Goal: Task Accomplishment & Management: Manage account settings

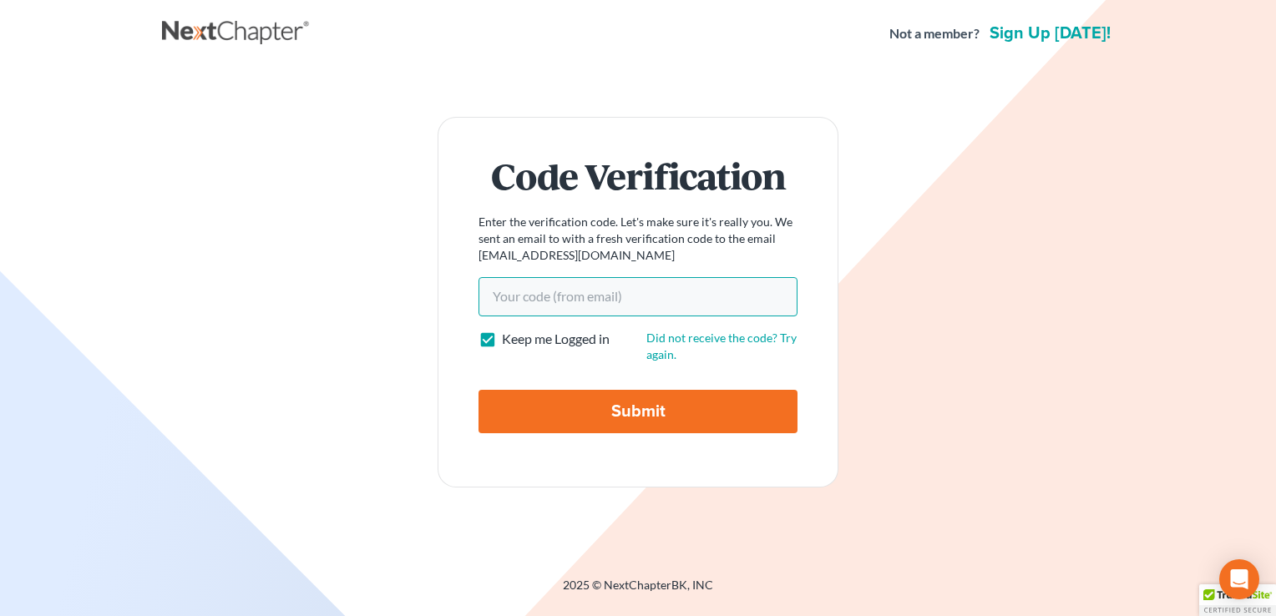
click at [685, 301] on input "Your code(from email)" at bounding box center [638, 296] width 319 height 38
paste input "6db4d5"
type input "6db4d5"
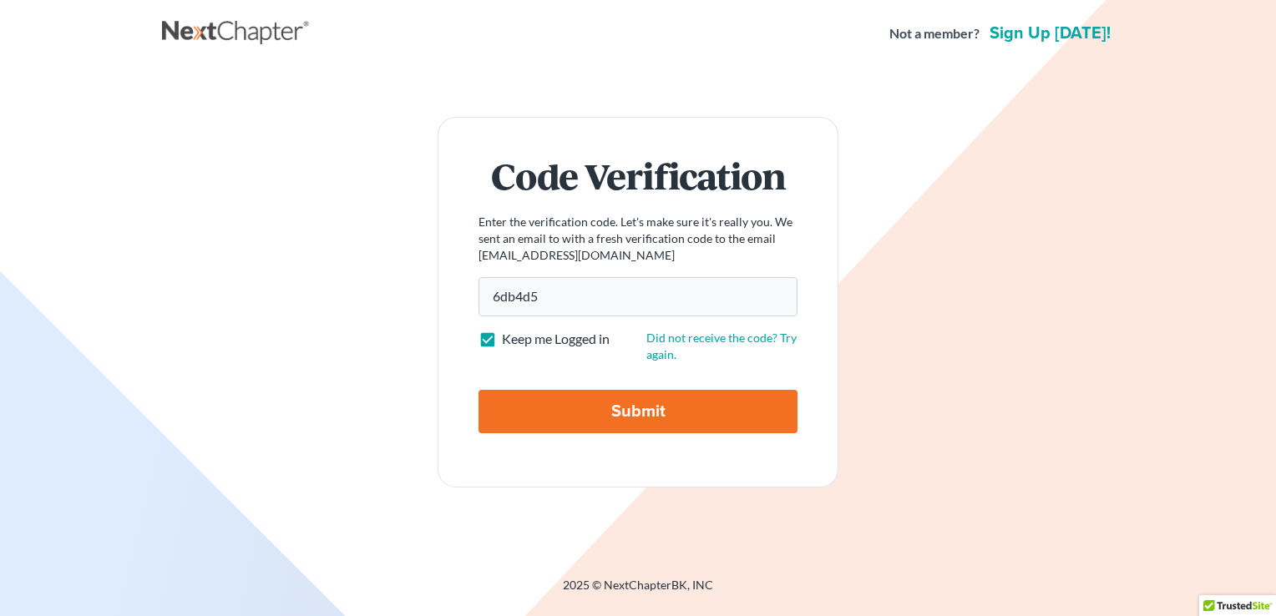
click at [571, 410] on input "Submit" at bounding box center [638, 411] width 319 height 43
type input "Thinking..."
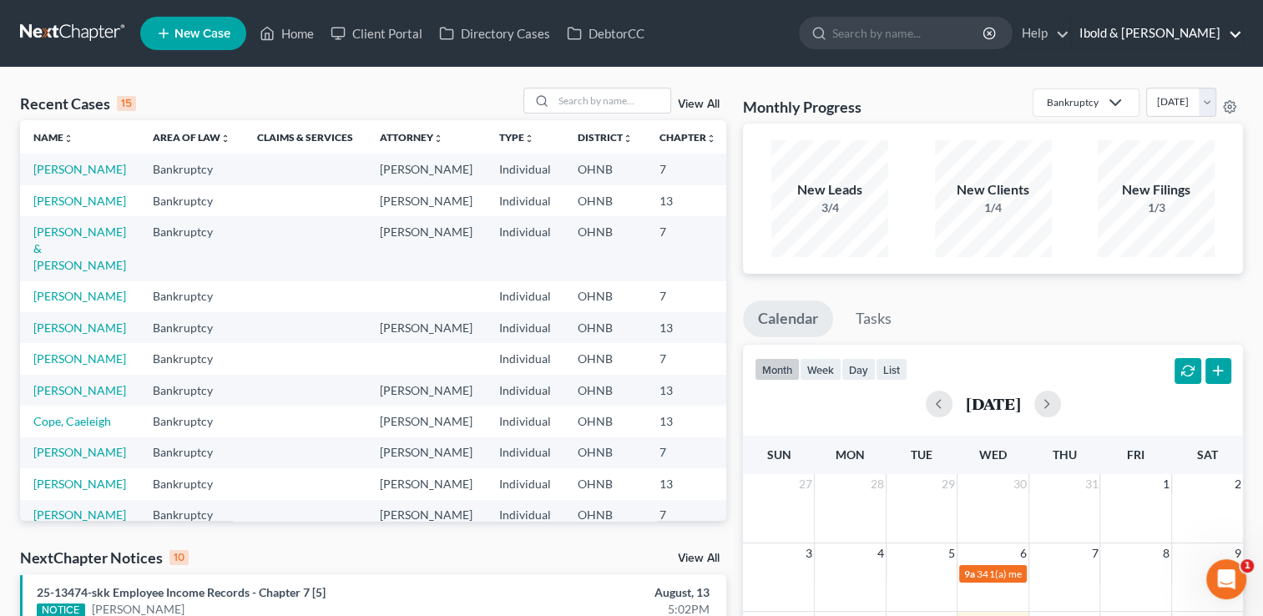
click at [1187, 38] on link "Ibold & [PERSON_NAME]" at bounding box center [1156, 33] width 171 height 30
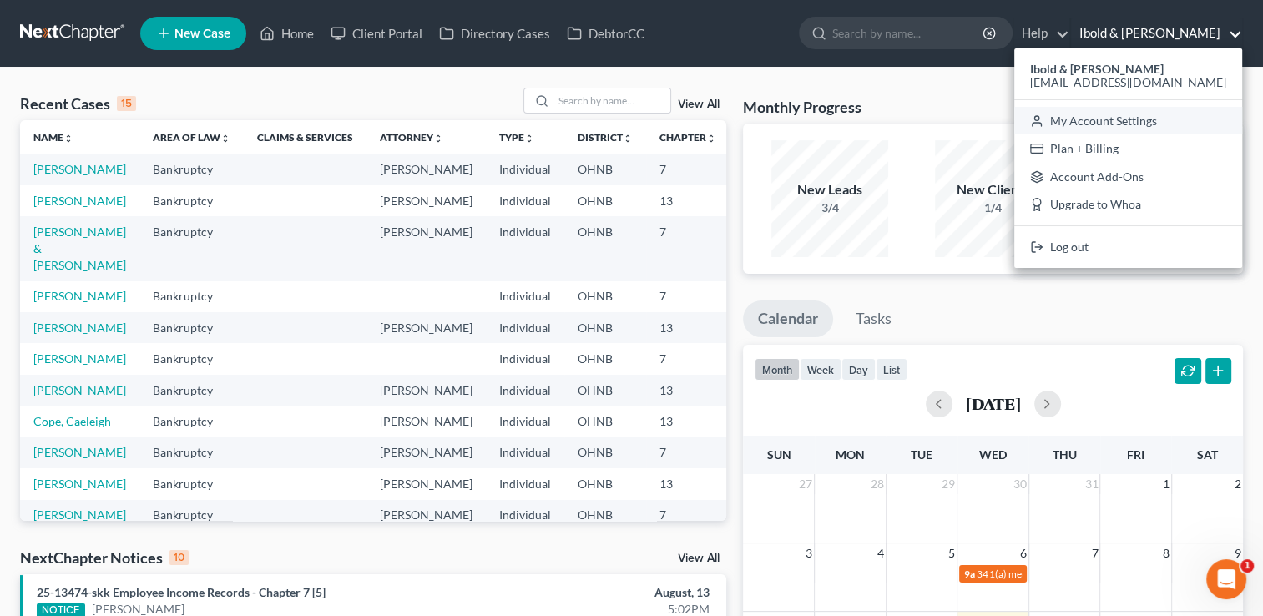
click at [1150, 122] on link "My Account Settings" at bounding box center [1129, 121] width 228 height 28
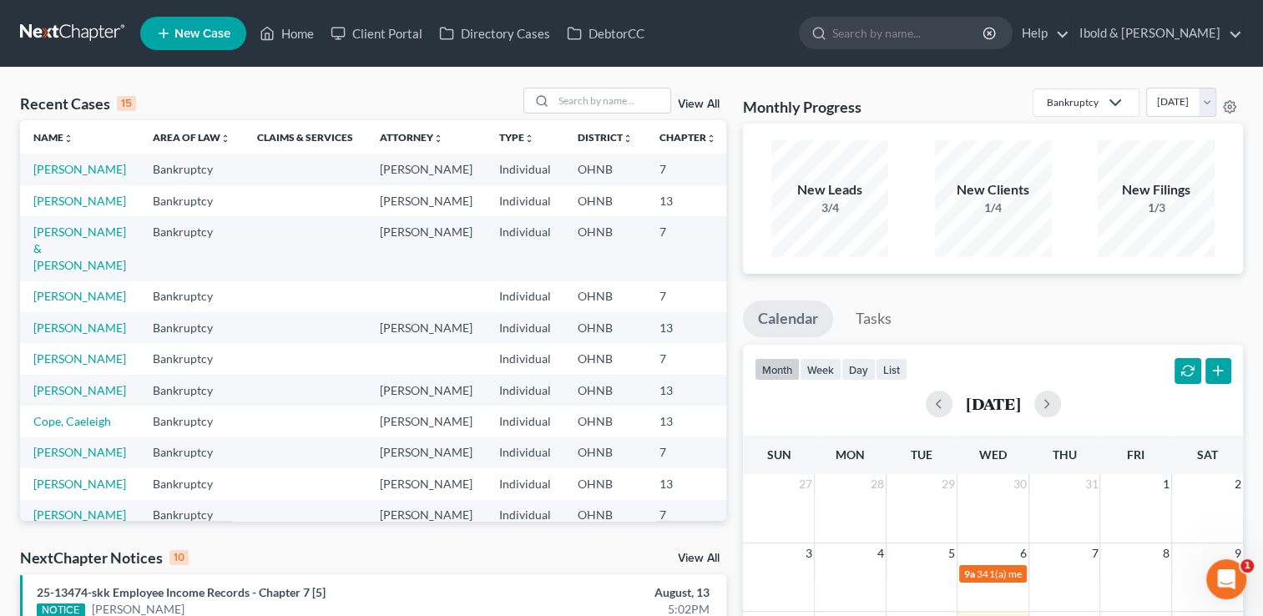
select select "61"
select select "24"
select select "36"
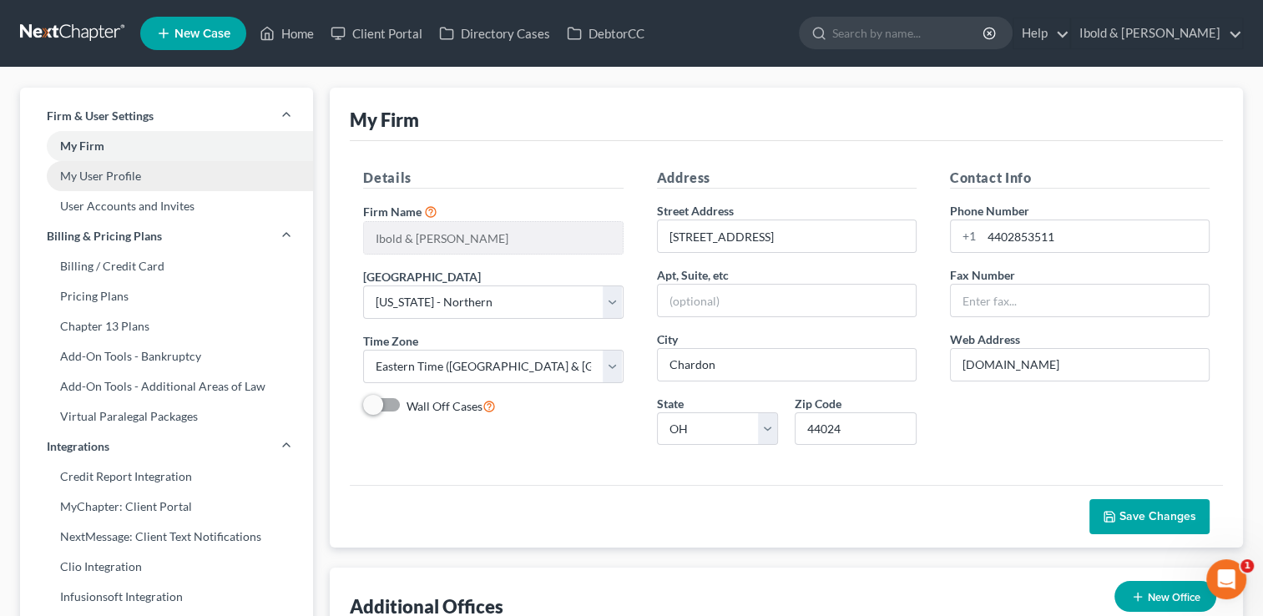
click at [94, 175] on link "My User Profile" at bounding box center [166, 176] width 293 height 30
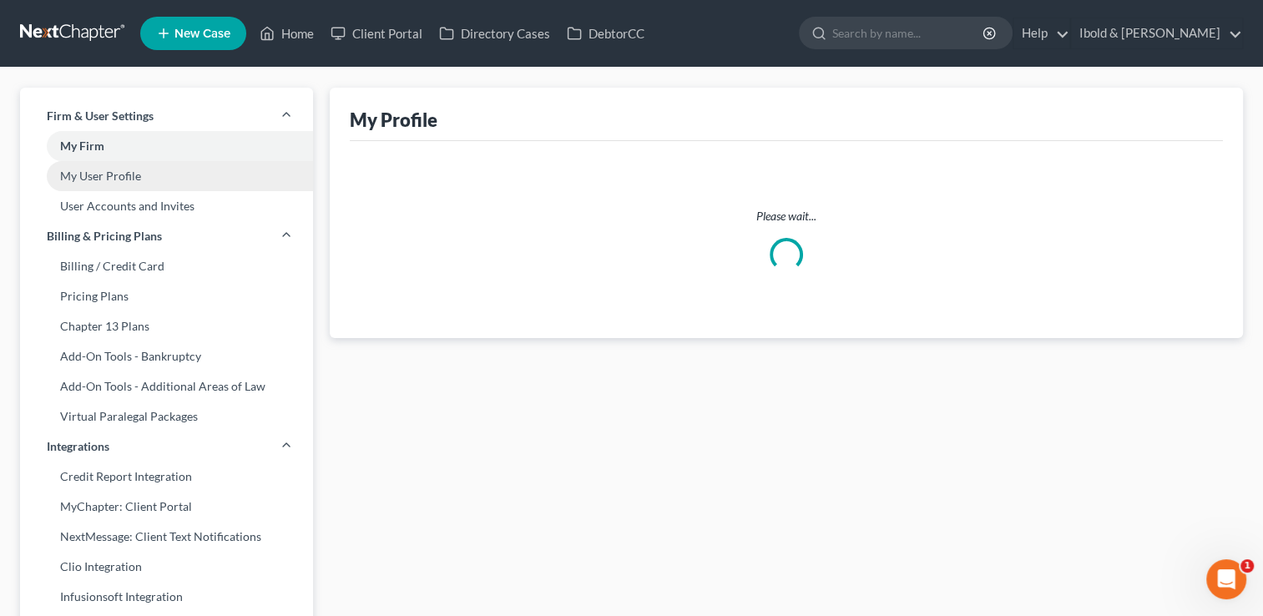
select select "36"
select select "61"
select select "attorney"
select select "1"
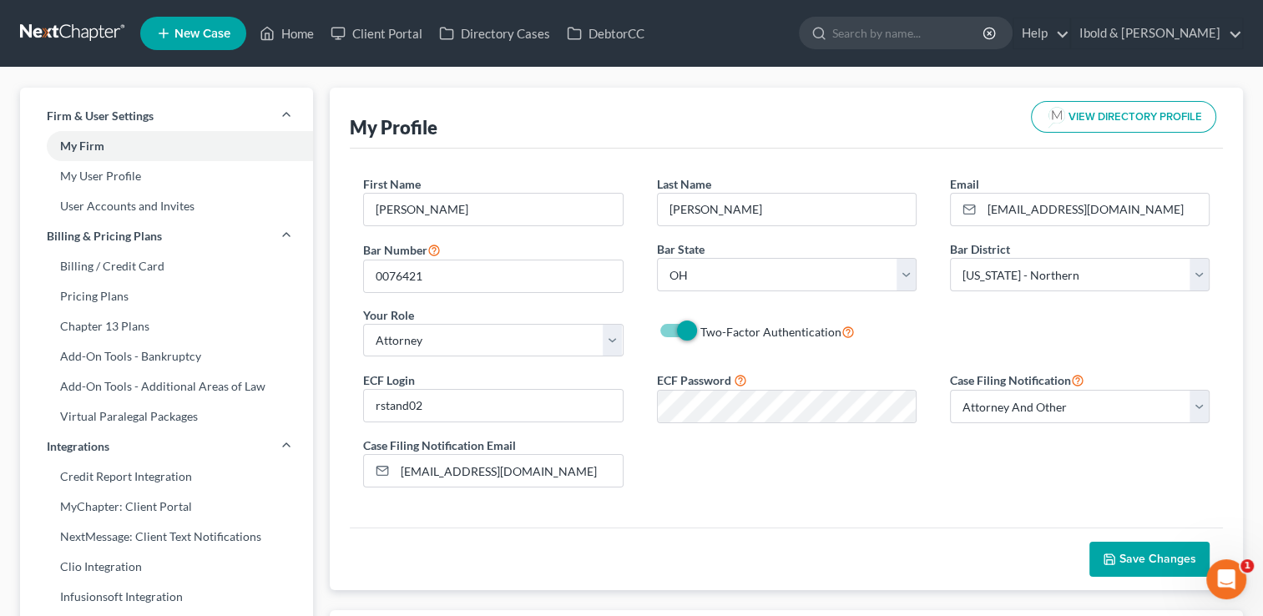
click at [701, 332] on label "Two-Factor Authentication" at bounding box center [778, 331] width 154 height 19
click at [707, 332] on input "Two-Factor Authentication" at bounding box center [712, 327] width 11 height 11
checkbox input "false"
click at [1161, 560] on span "Save Changes" at bounding box center [1158, 559] width 77 height 14
click at [294, 37] on link "Home" at bounding box center [286, 33] width 71 height 30
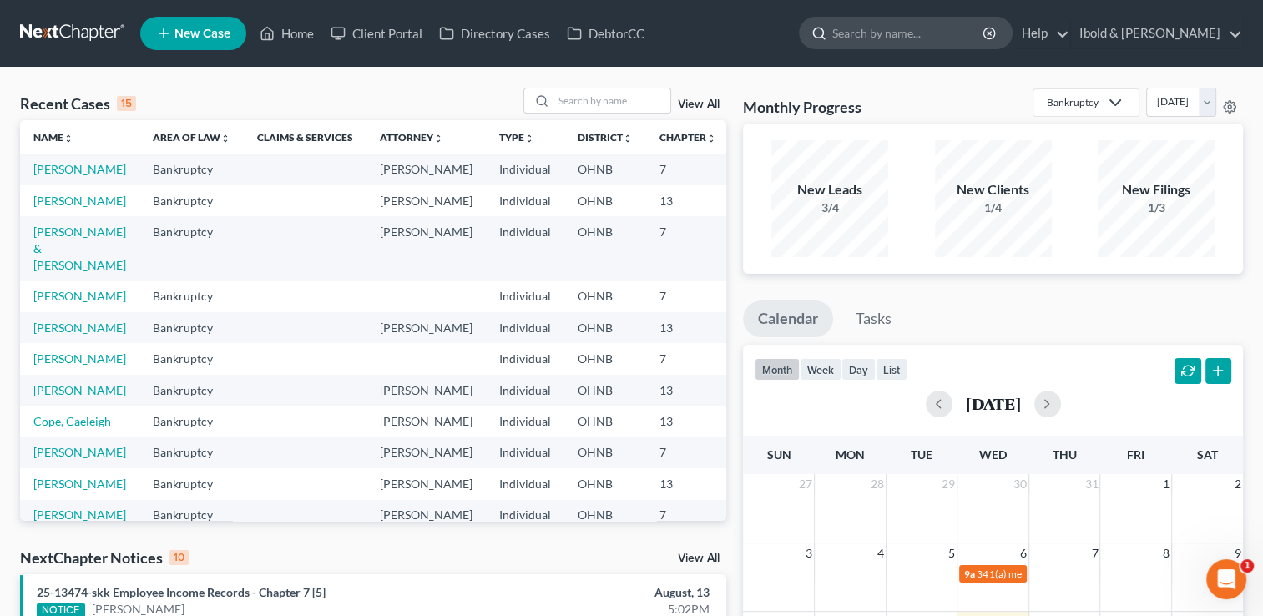
click at [985, 35] on input "search" at bounding box center [909, 33] width 153 height 31
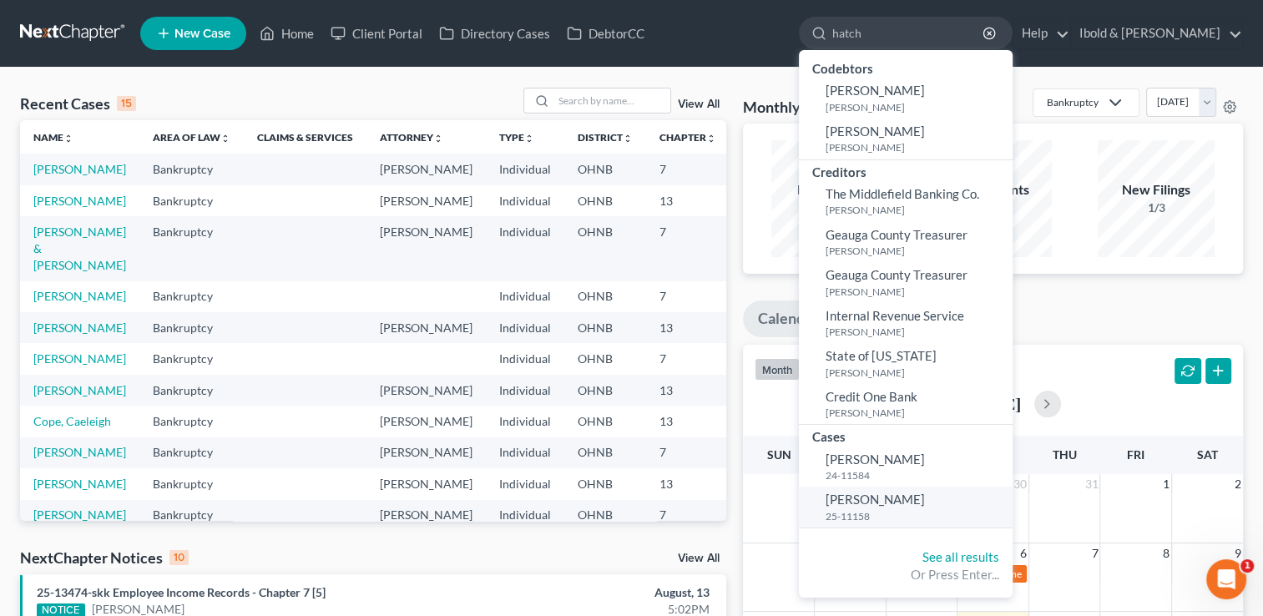
type input "hatch"
click at [923, 517] on small "25-11158" at bounding box center [917, 516] width 183 height 14
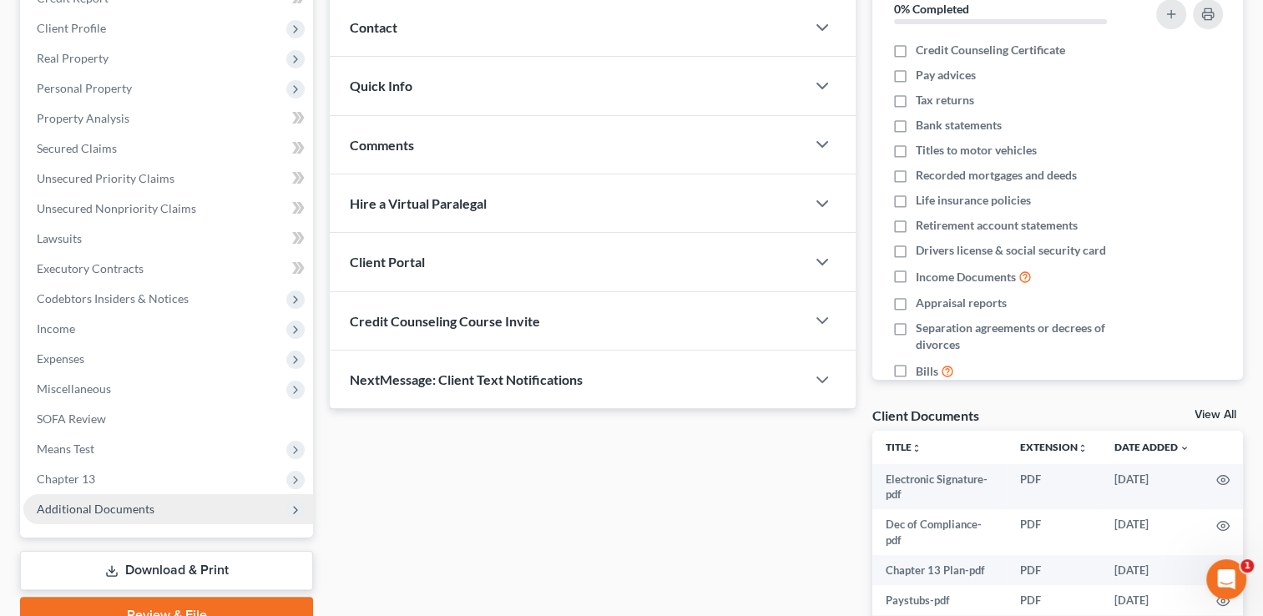
scroll to position [251, 0]
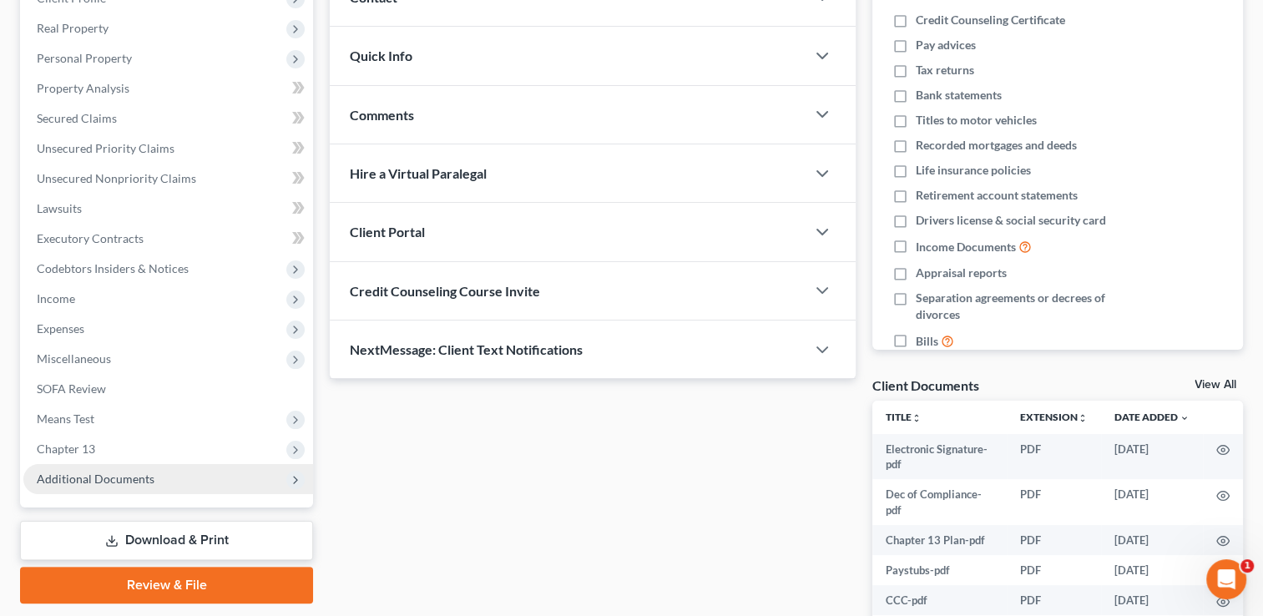
click at [123, 483] on span "Additional Documents" at bounding box center [96, 479] width 118 height 14
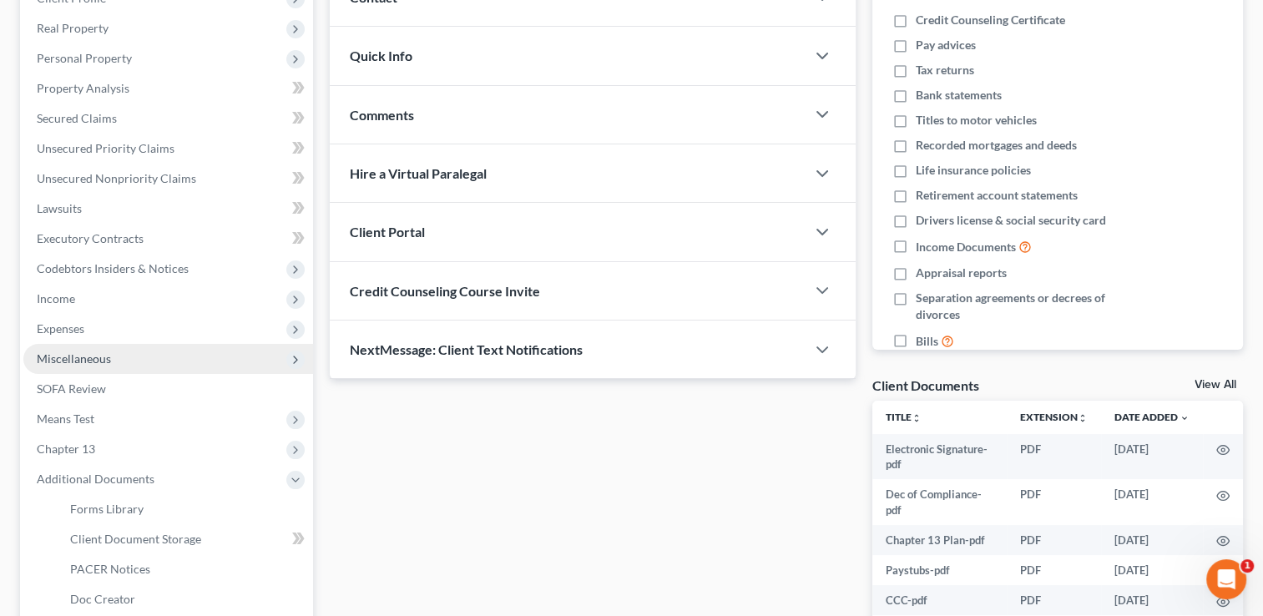
click at [85, 362] on span "Miscellaneous" at bounding box center [74, 359] width 74 height 14
click at [86, 362] on span "Miscellaneous" at bounding box center [74, 359] width 74 height 14
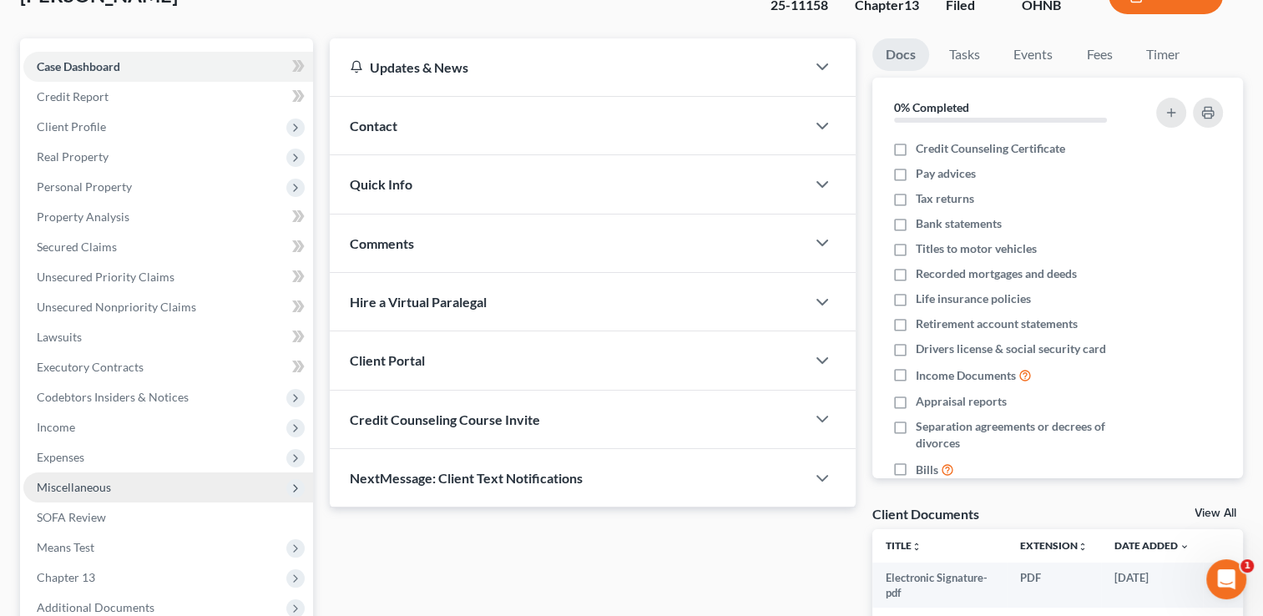
scroll to position [84, 0]
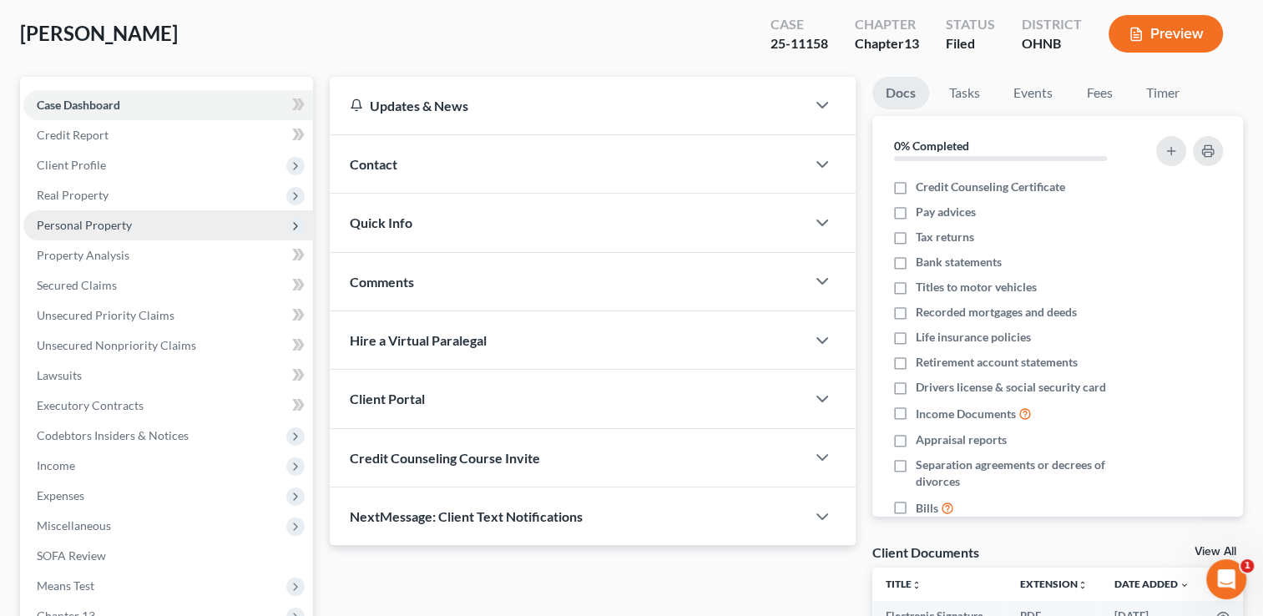
click at [94, 218] on span "Personal Property" at bounding box center [84, 225] width 95 height 14
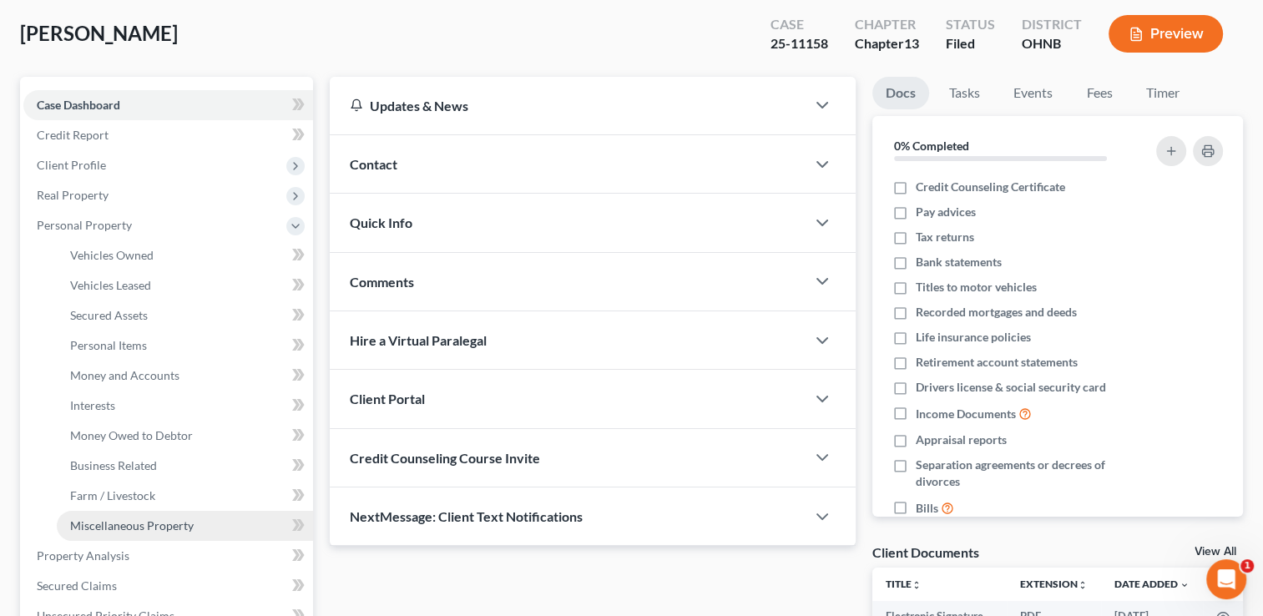
click at [135, 526] on span "Miscellaneous Property" at bounding box center [132, 526] width 124 height 14
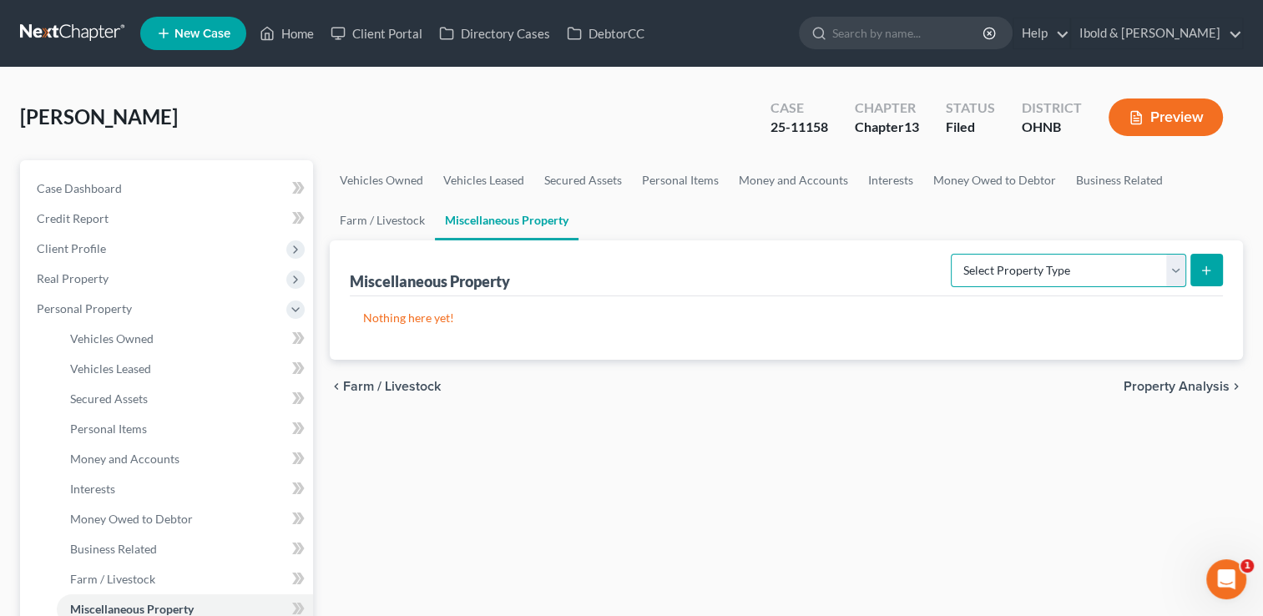
click at [1179, 272] on select "Select Property Type Assigned for Creditor Benefit [DATE] Holding for Another N…" at bounding box center [1068, 270] width 235 height 33
click at [1178, 272] on select "Select Property Type Assigned for Creditor Benefit [DATE] Holding for Another N…" at bounding box center [1068, 270] width 235 height 33
click at [134, 550] on span "Business Related" at bounding box center [113, 549] width 87 height 14
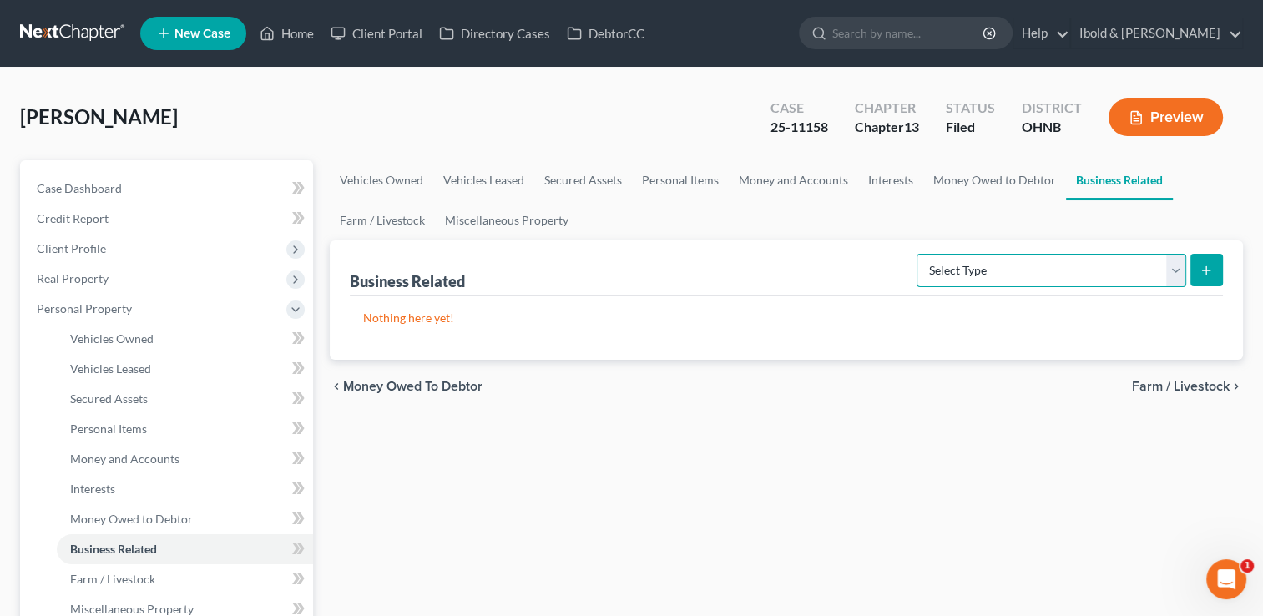
click at [1173, 272] on select "Select Type Customer Lists Franchises Inventory Licenses Machinery Office Equip…" at bounding box center [1052, 270] width 270 height 33
click at [530, 329] on div "Nothing here yet!" at bounding box center [786, 327] width 873 height 63
click at [102, 483] on span "Interests" at bounding box center [92, 489] width 45 height 14
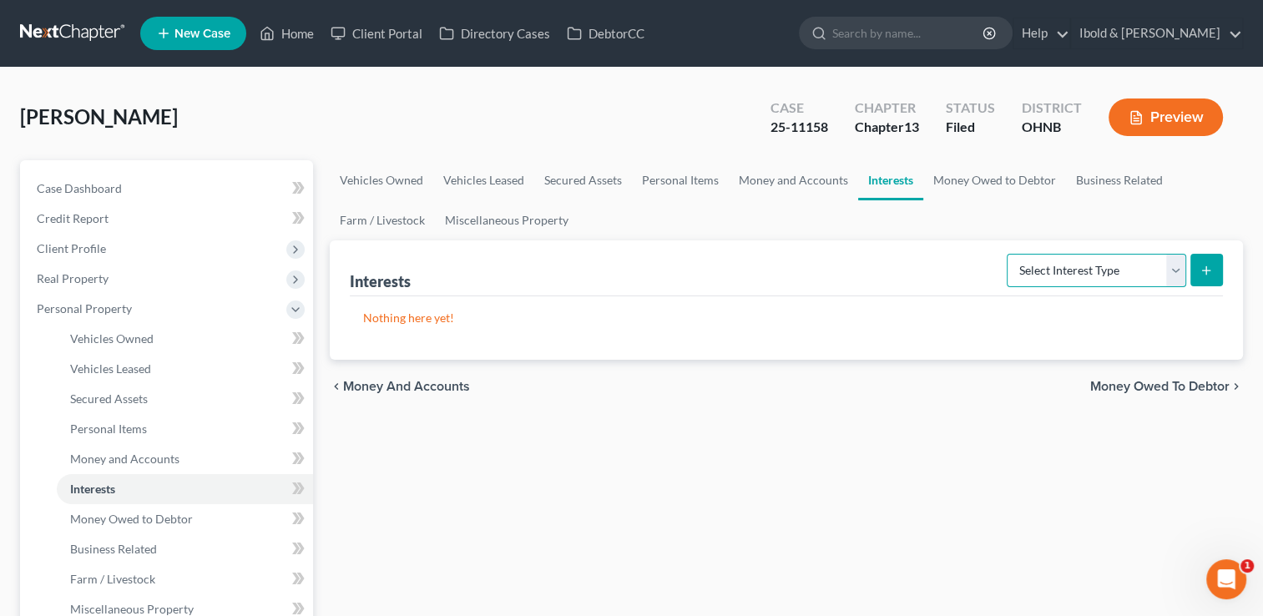
click at [1186, 264] on select "Select Interest Type 401K Annuity Bond Education IRA Government Bond Government…" at bounding box center [1097, 270] width 180 height 33
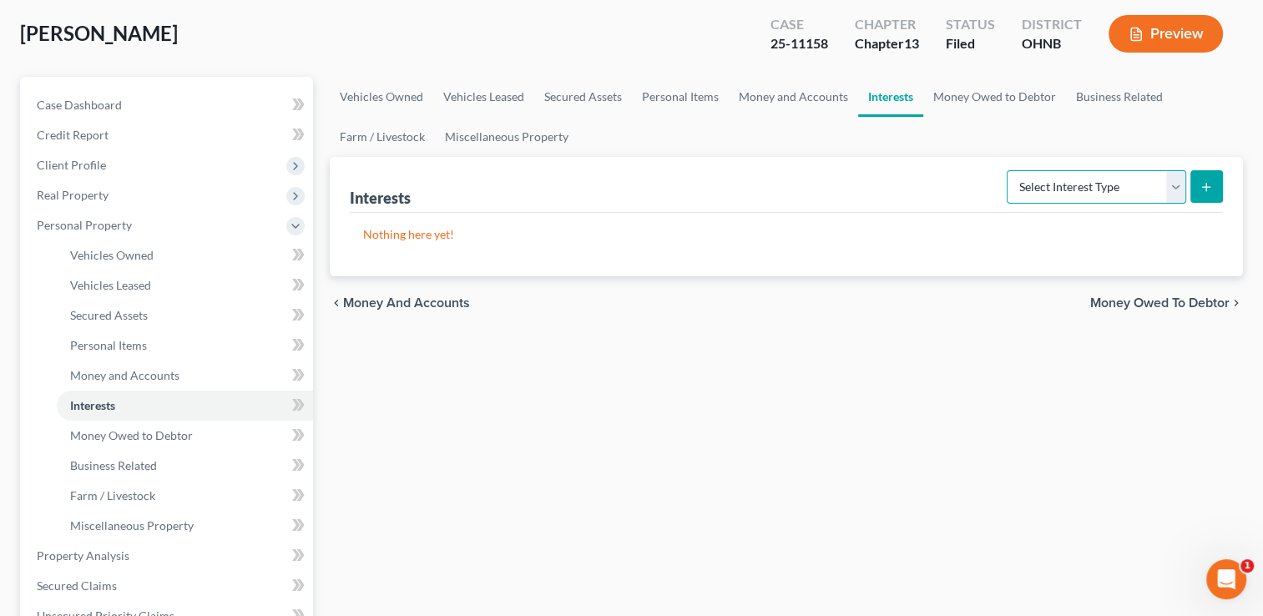
click at [1170, 184] on select "Select Interest Type 401K Annuity Bond Education IRA Government Bond Government…" at bounding box center [1097, 186] width 180 height 33
click at [137, 527] on span "Miscellaneous Property" at bounding box center [132, 526] width 124 height 14
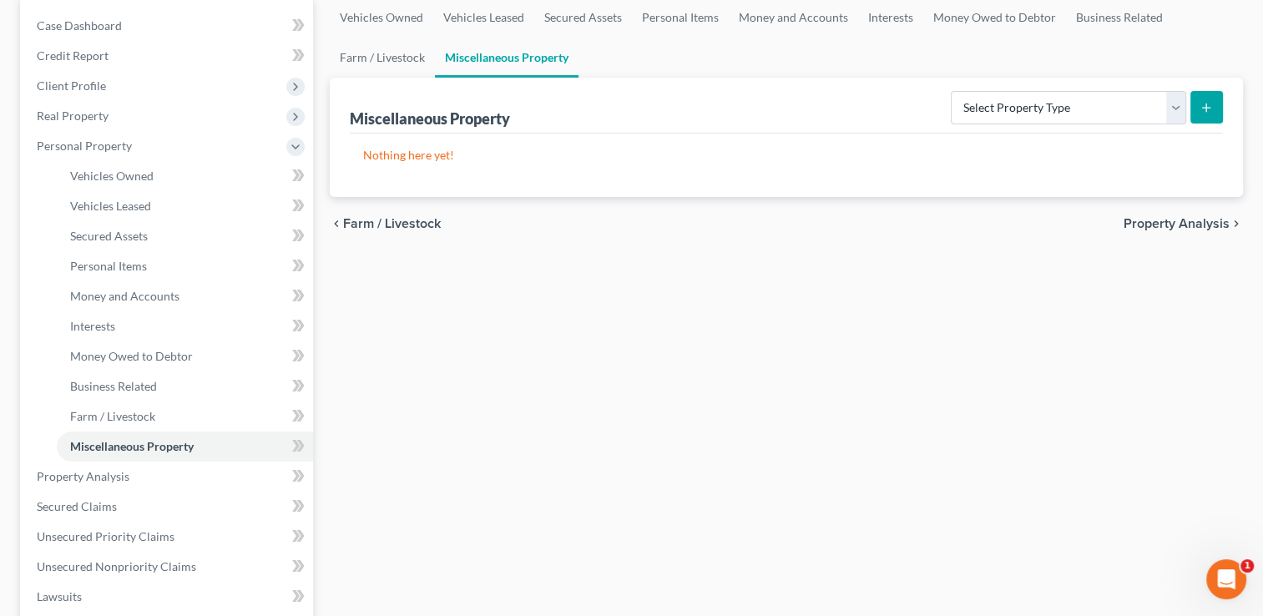
scroll to position [167, 0]
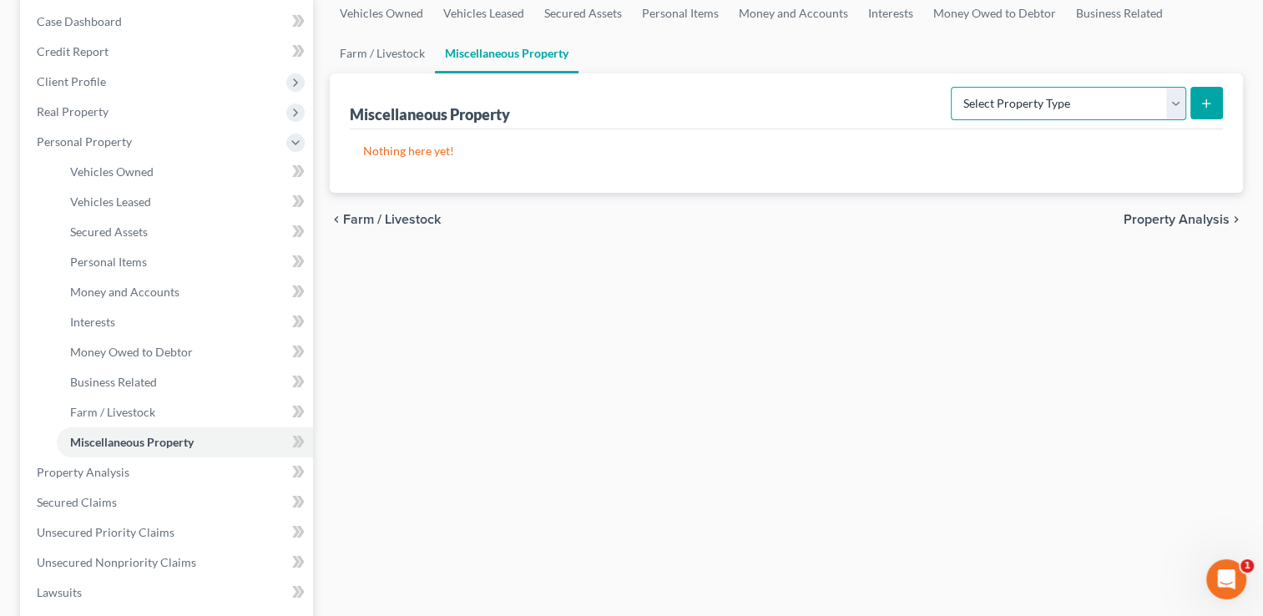
click at [1177, 98] on select "Select Property Type Assigned for Creditor Benefit [DATE] Holding for Another N…" at bounding box center [1068, 103] width 235 height 33
select select "not_yet_listed"
click at [951, 87] on select "Select Property Type Assigned for Creditor Benefit [DATE] Holding for Another N…" at bounding box center [1068, 103] width 235 height 33
click at [1207, 105] on line "submit" at bounding box center [1207, 103] width 0 height 8
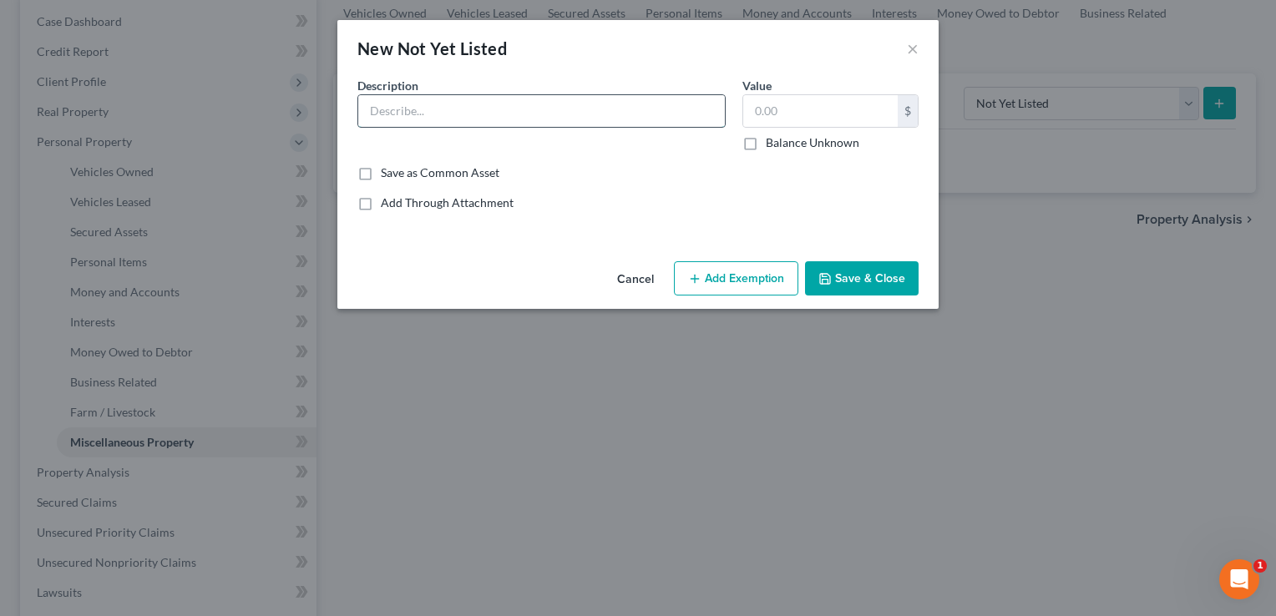
click at [595, 108] on input "text" at bounding box center [541, 111] width 367 height 32
click at [691, 128] on div "Description *" at bounding box center [541, 114] width 385 height 74
click at [697, 129] on div "Description *" at bounding box center [541, 114] width 385 height 74
click at [637, 281] on button "Cancel" at bounding box center [635, 279] width 63 height 33
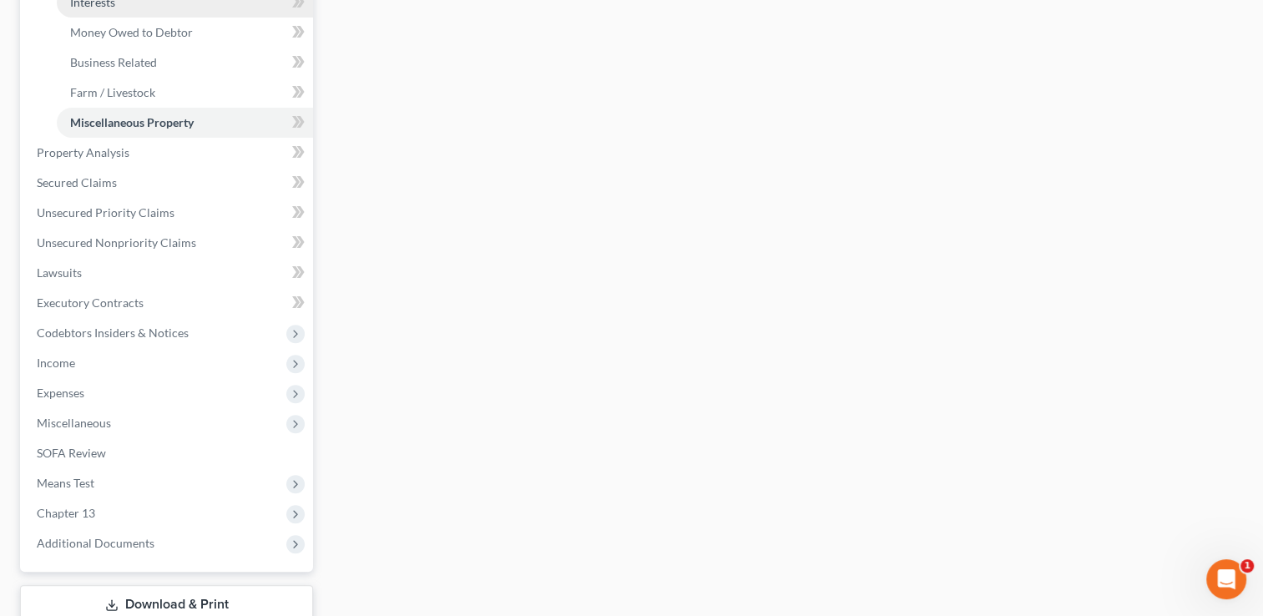
scroll to position [501, 0]
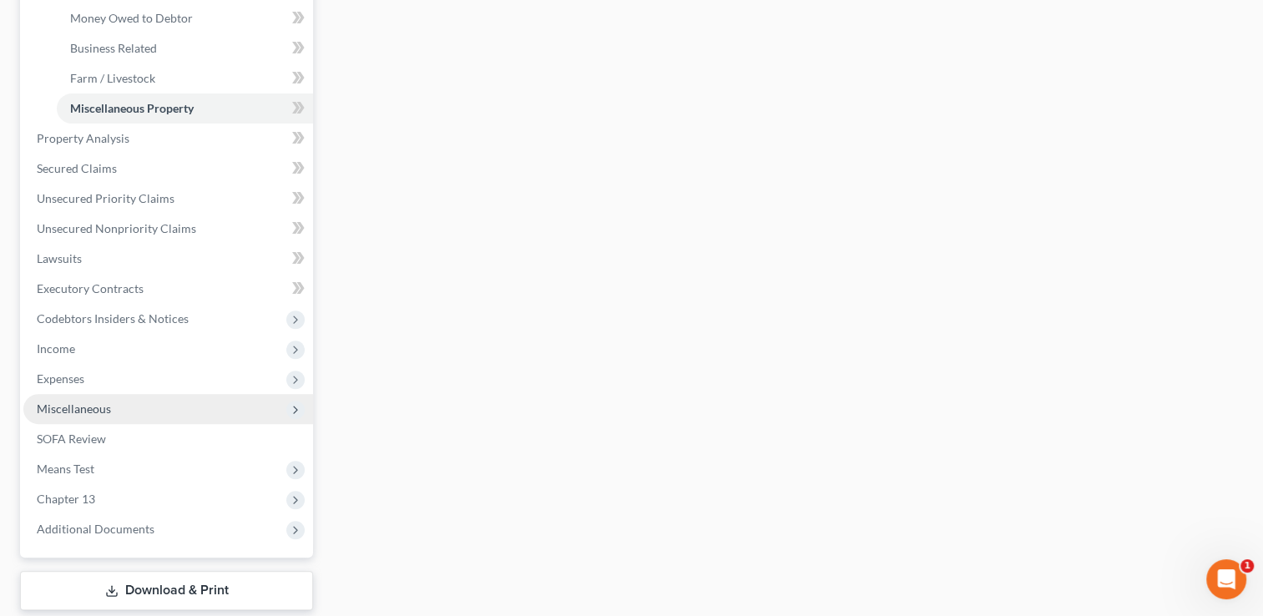
click at [66, 403] on span "Miscellaneous" at bounding box center [74, 409] width 74 height 14
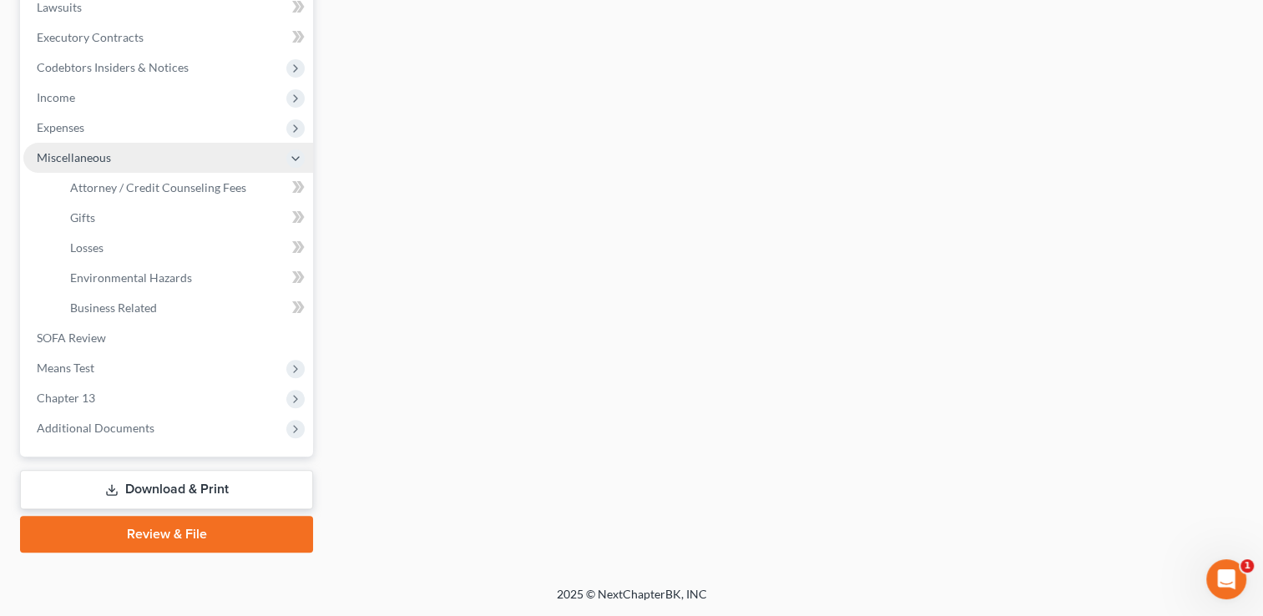
scroll to position [450, 0]
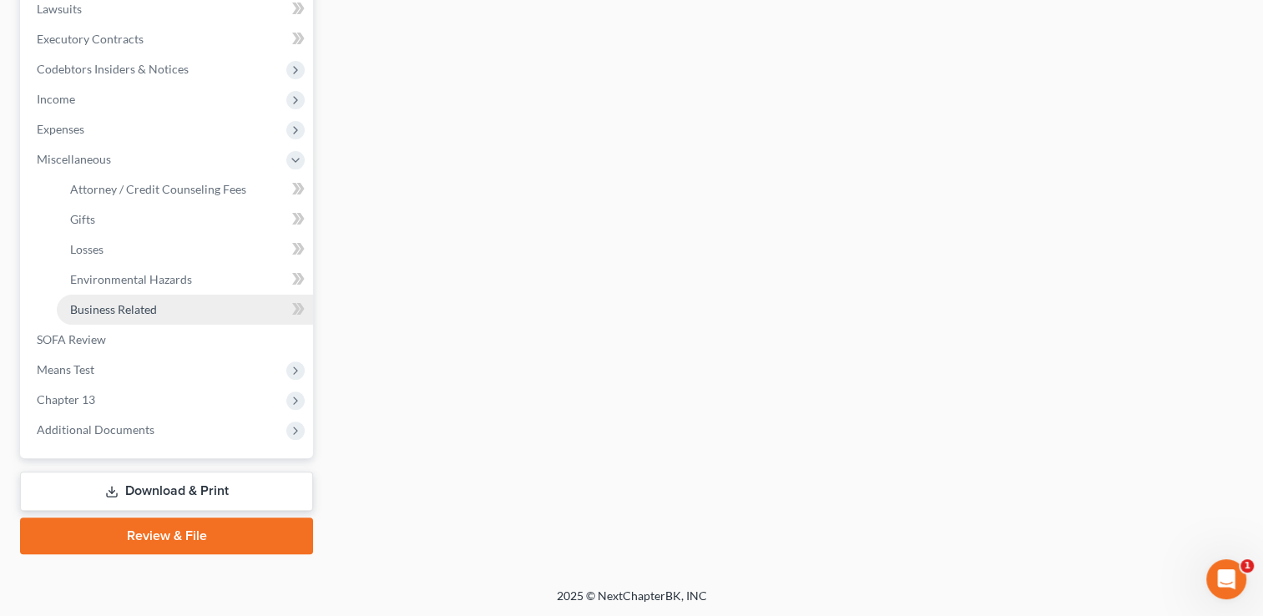
click at [144, 312] on span "Business Related" at bounding box center [113, 309] width 87 height 14
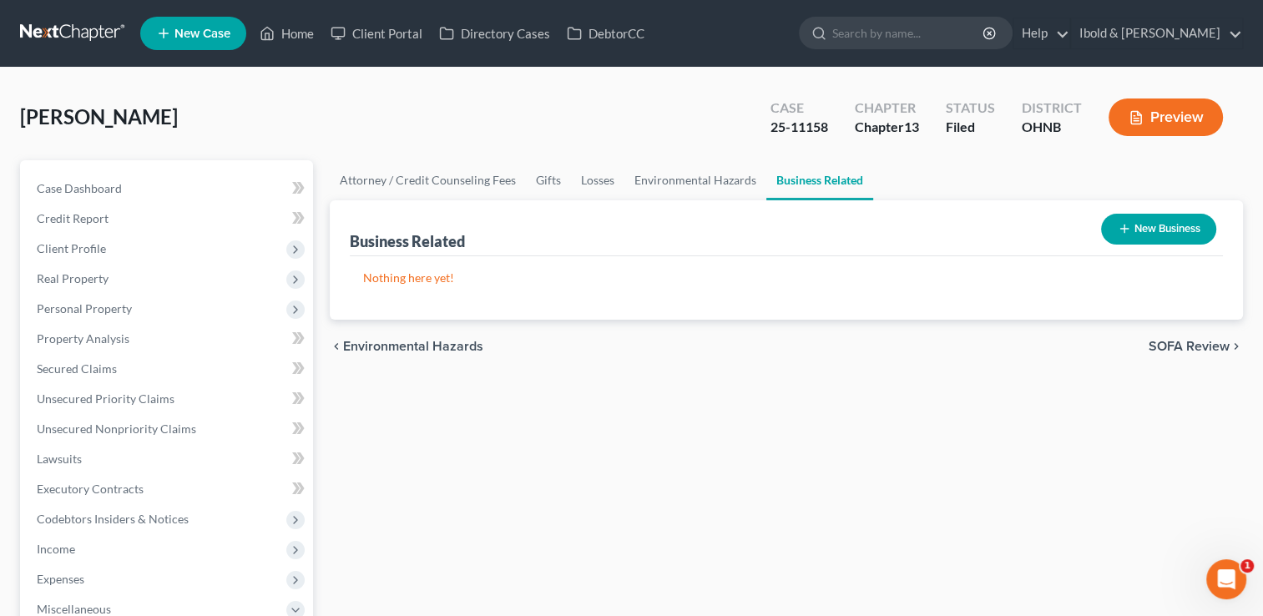
click at [1179, 239] on button "New Business" at bounding box center [1158, 229] width 115 height 31
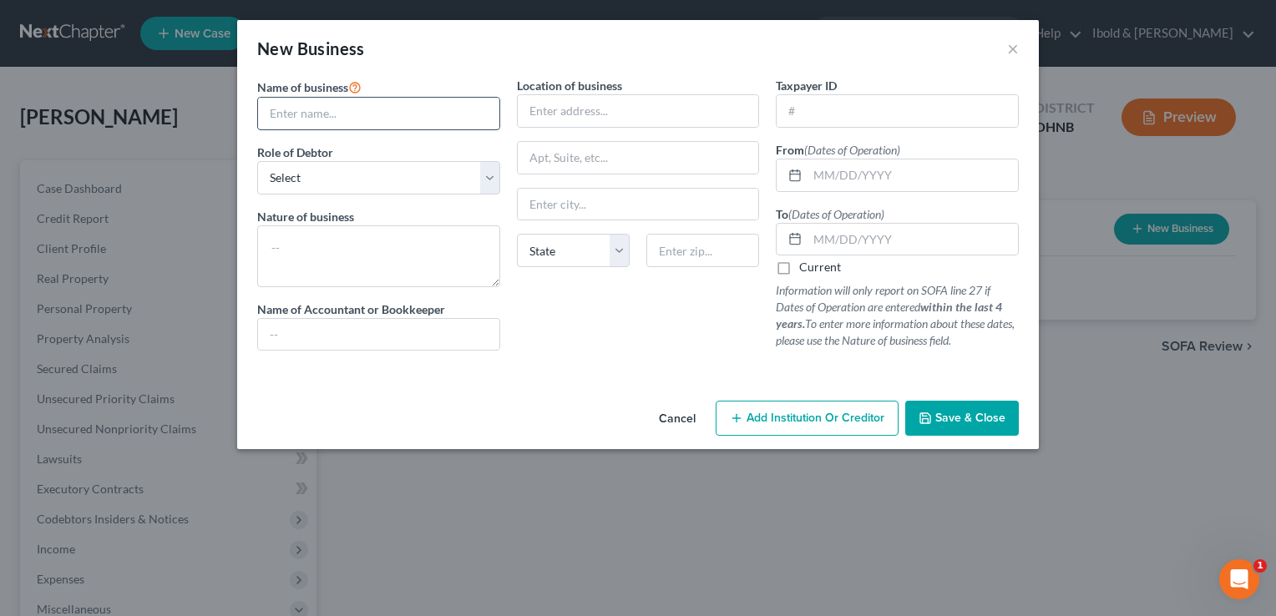
click at [320, 109] on input "text" at bounding box center [378, 114] width 241 height 32
type input "Hatch Garage"
click at [485, 181] on select "Select A member of a limited liability company (LLC) or limited liability partn…" at bounding box center [378, 177] width 243 height 33
select select "sole_proprietor"
click at [257, 161] on select "Select A member of a limited liability company (LLC) or limited liability partn…" at bounding box center [378, 177] width 243 height 33
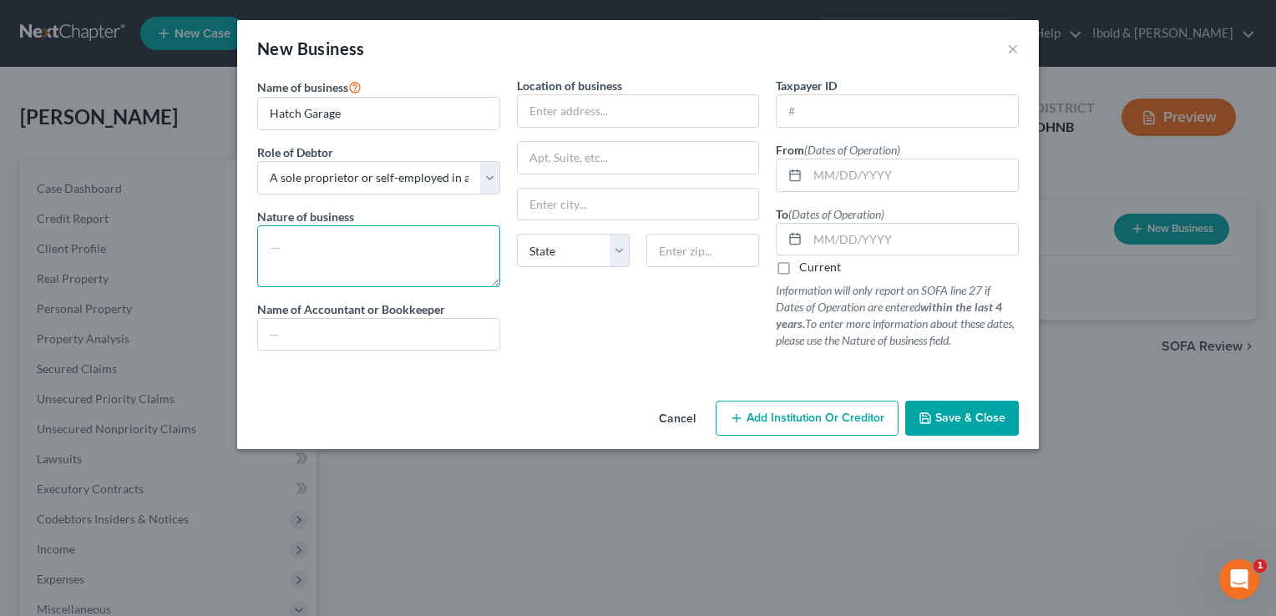
click at [309, 253] on textarea at bounding box center [378, 256] width 243 height 62
type textarea "Towing/Repair Shop"
click at [564, 119] on input "text" at bounding box center [638, 111] width 241 height 32
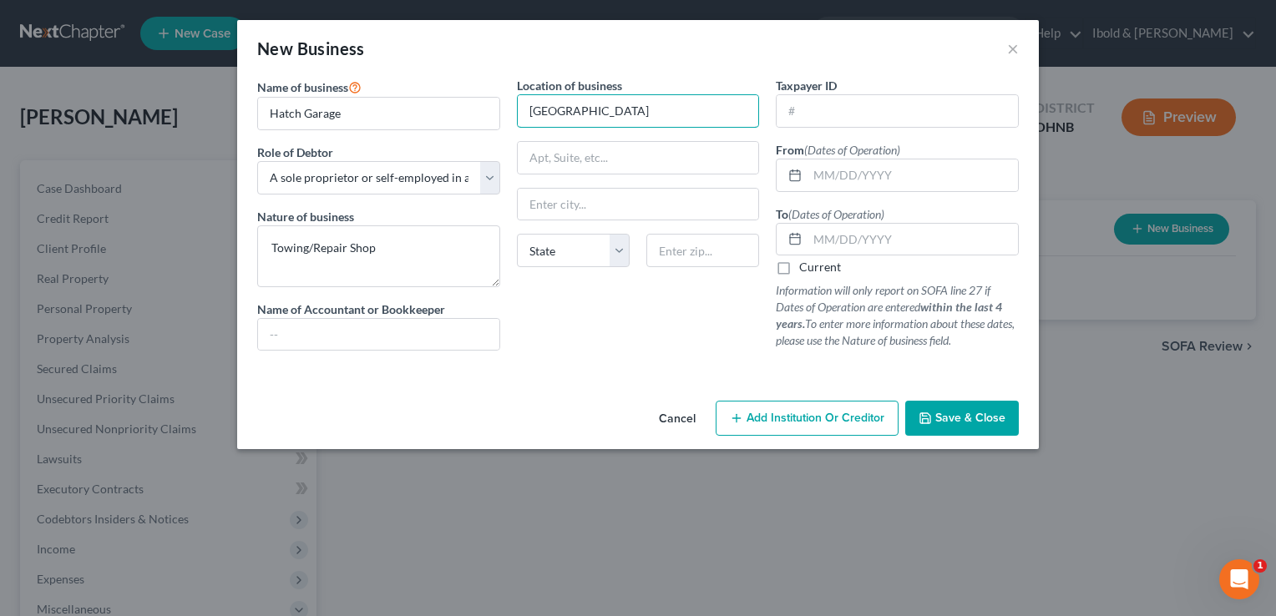
type input "[GEOGRAPHIC_DATA]"
type input "44062"
type input "Middlefield"
select select "36"
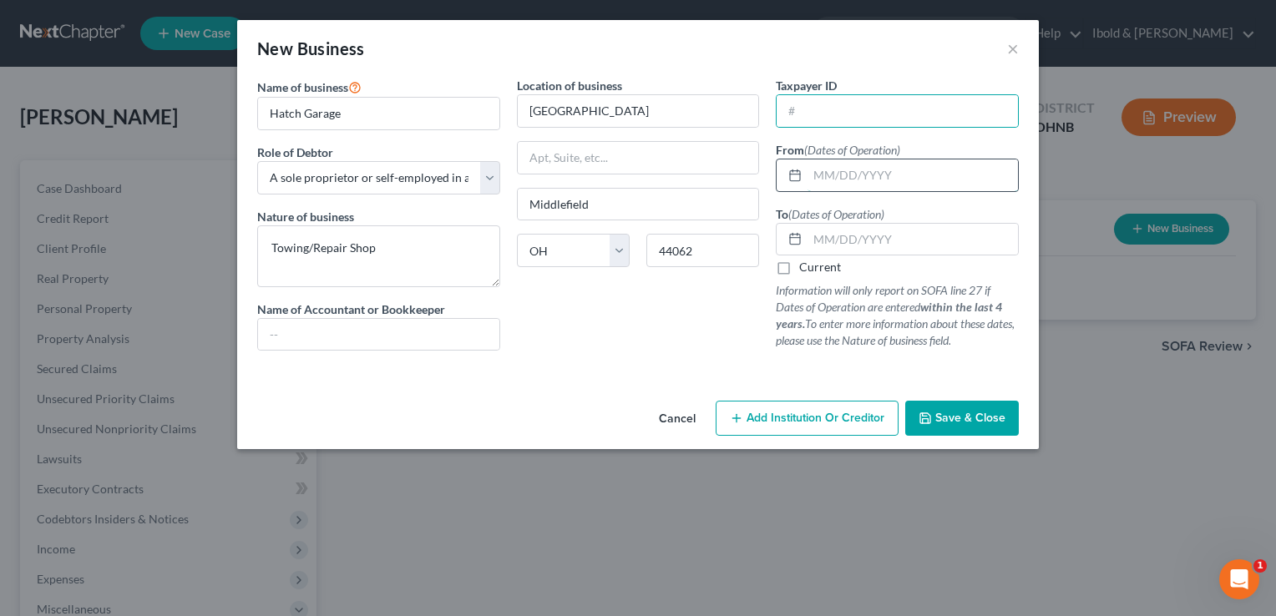
click at [855, 182] on input "text" at bounding box center [913, 176] width 210 height 32
click at [890, 244] on input "text" at bounding box center [913, 240] width 210 height 32
click at [950, 423] on span "Save & Close" at bounding box center [970, 418] width 70 height 14
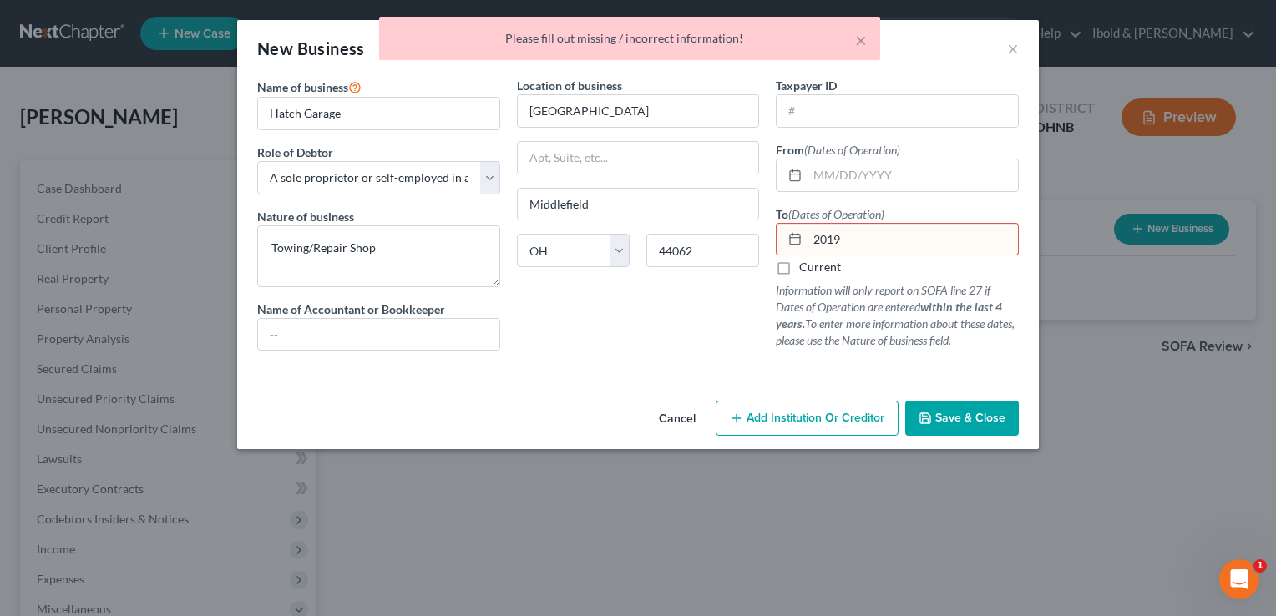
click at [812, 238] on input "2019" at bounding box center [913, 240] width 210 height 32
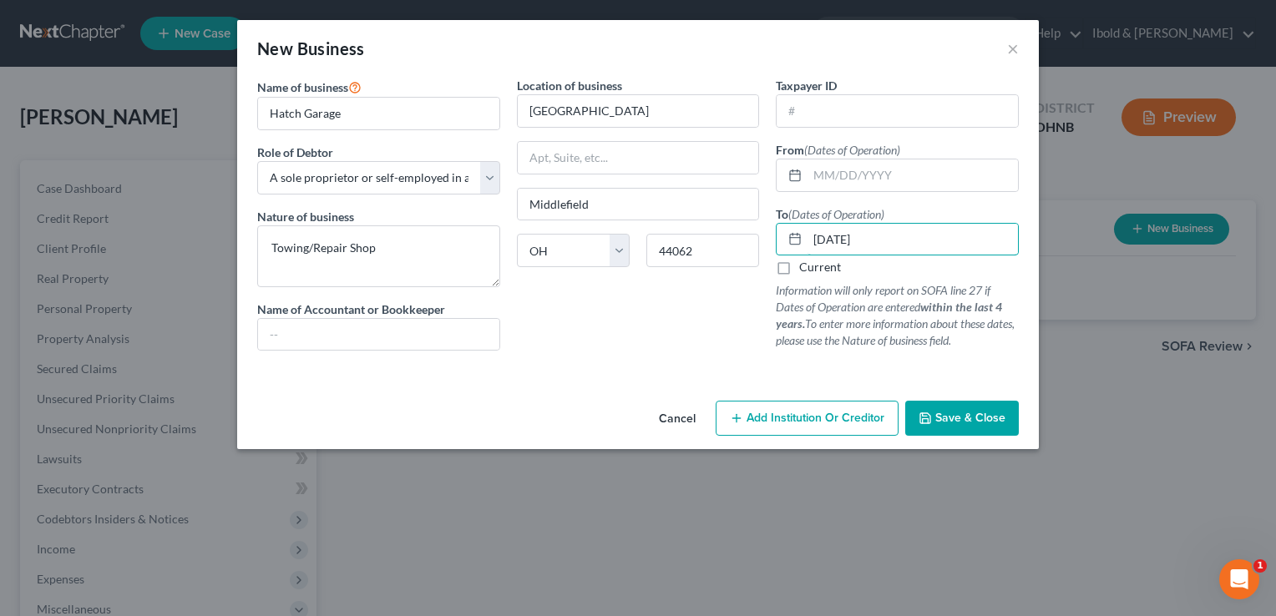
type input "[DATE]"
click at [975, 416] on span "Save & Close" at bounding box center [970, 418] width 70 height 14
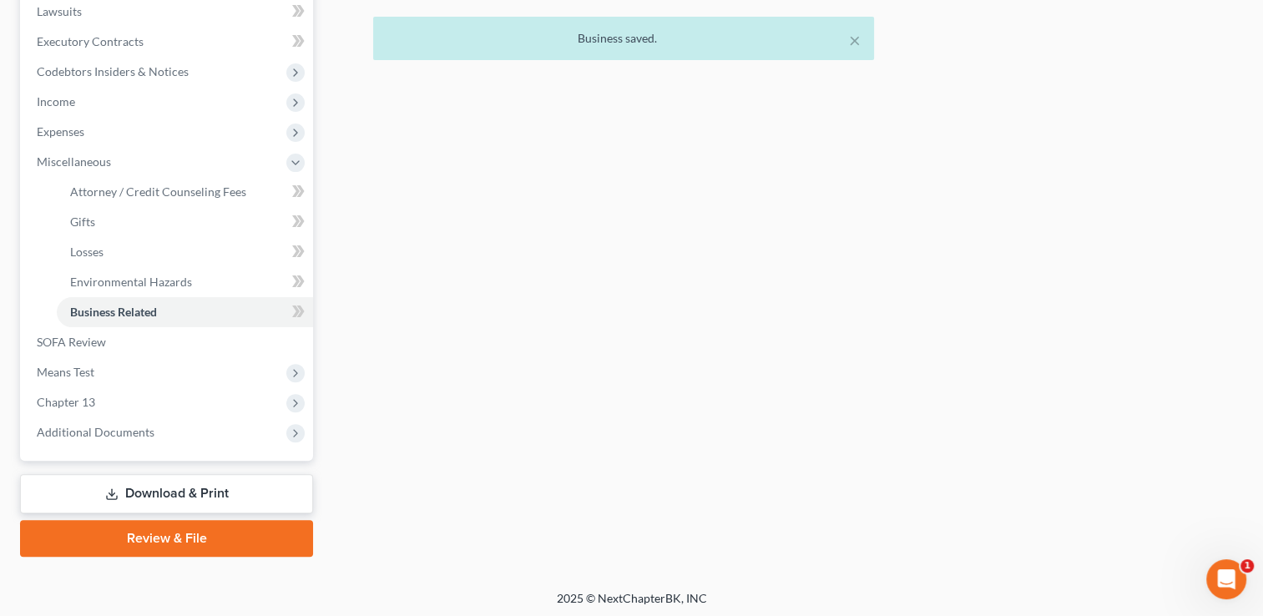
scroll to position [450, 0]
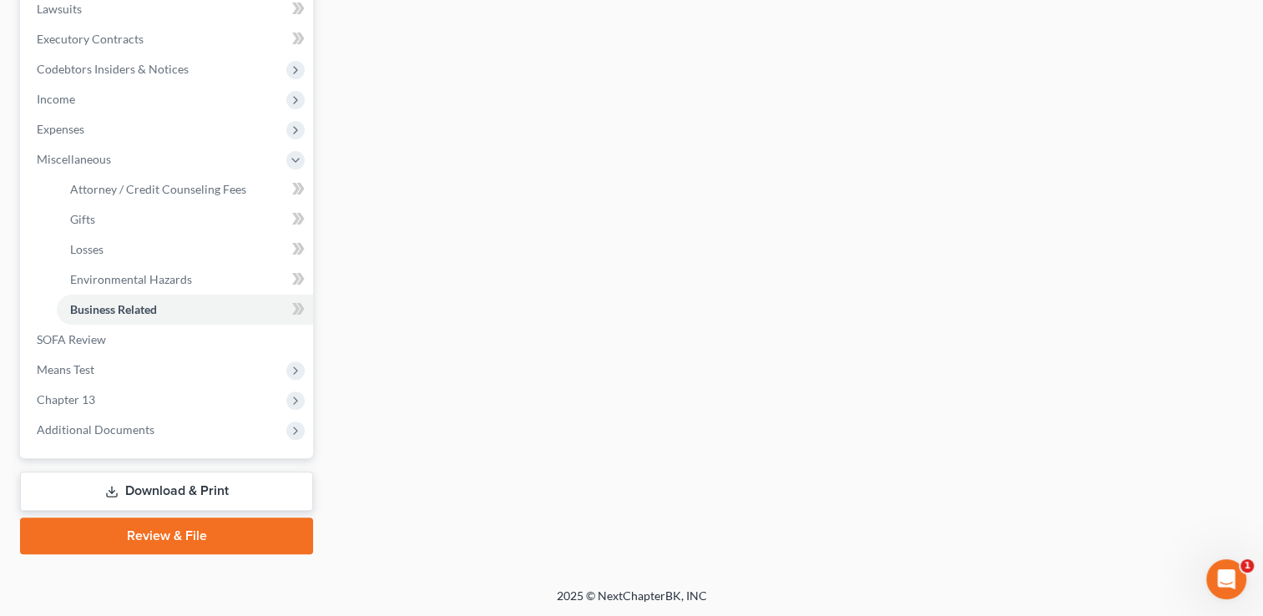
click at [237, 488] on link "Download & Print" at bounding box center [166, 491] width 293 height 39
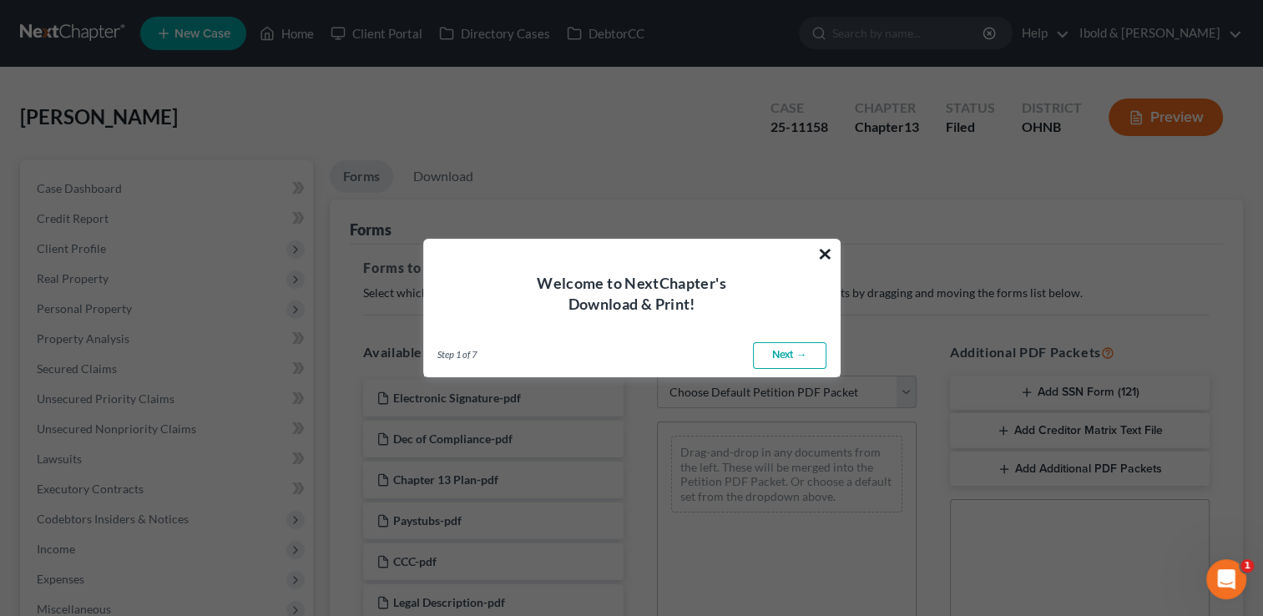
click at [823, 247] on button "×" at bounding box center [826, 254] width 16 height 27
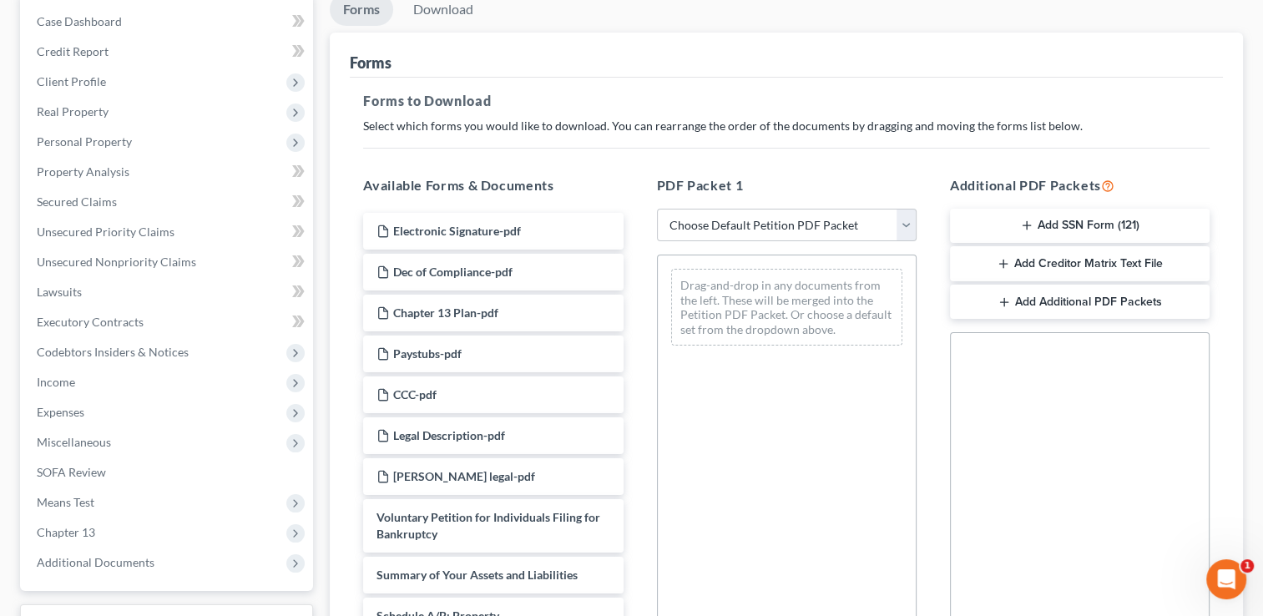
scroll to position [251, 0]
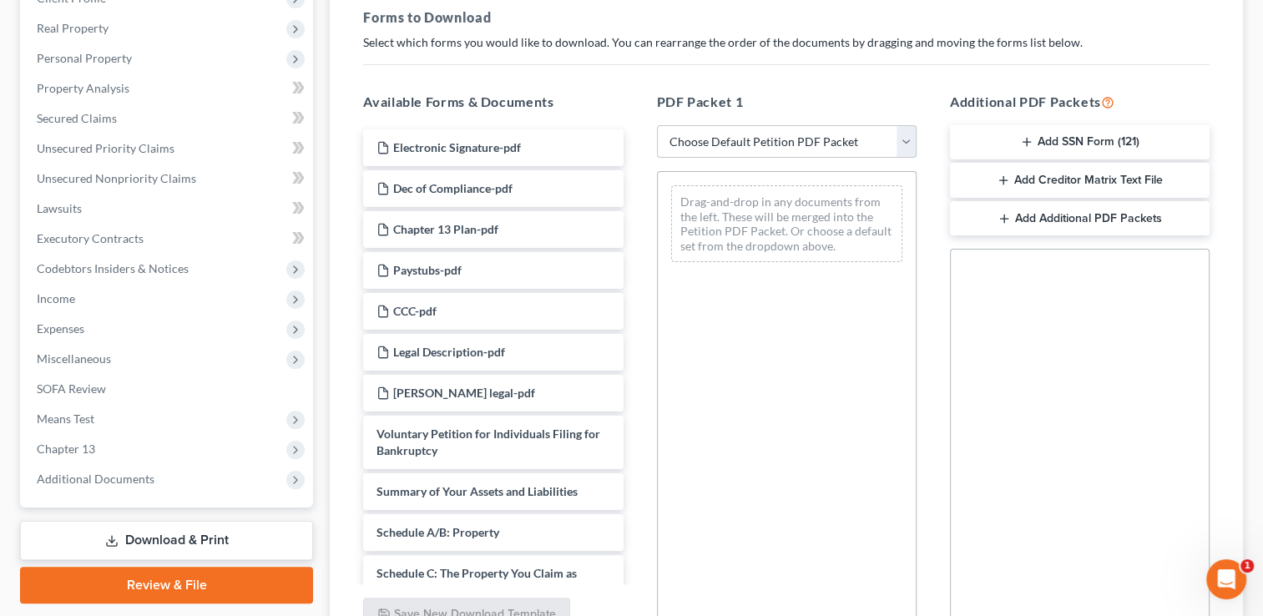
click at [904, 144] on select "Choose Default Petition PDF Packet Complete Bankruptcy Petition (all forms and …" at bounding box center [787, 141] width 260 height 33
select select "2"
click at [657, 125] on select "Choose Default Petition PDF Packet Complete Bankruptcy Petition (all forms and …" at bounding box center [787, 141] width 260 height 33
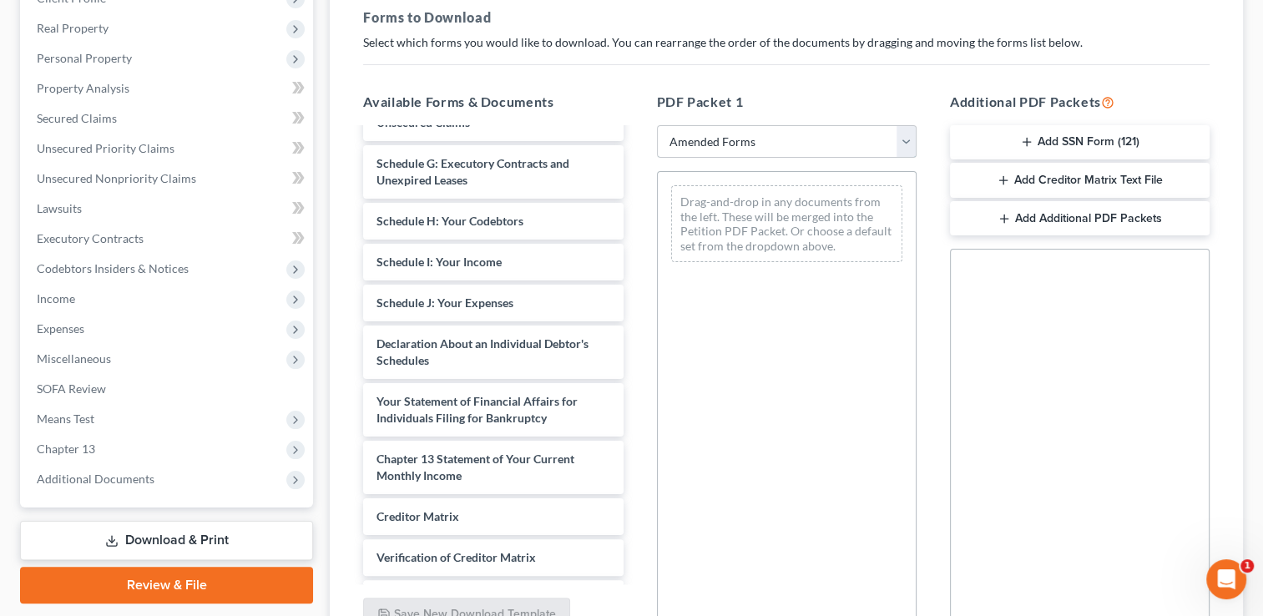
scroll to position [313, 0]
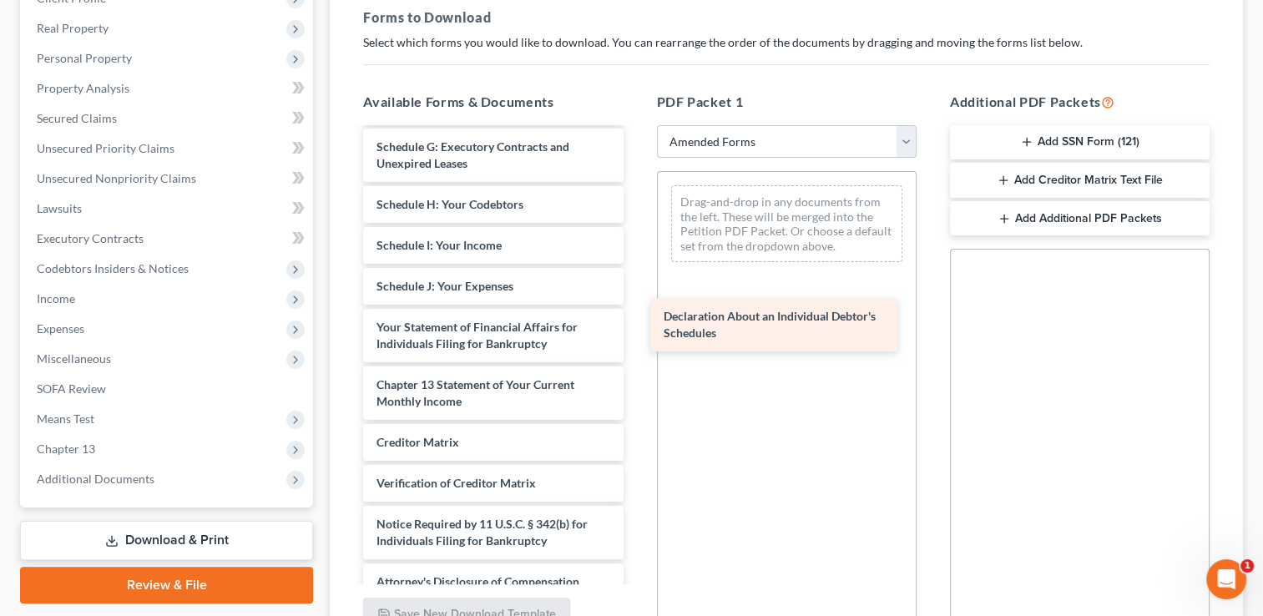
drag, startPoint x: 473, startPoint y: 334, endPoint x: 760, endPoint y: 325, distance: 287.4
click at [636, 325] on div "Declaration About an Individual Debtor's Schedules Voluntary Petition for Indiv…" at bounding box center [493, 208] width 286 height 784
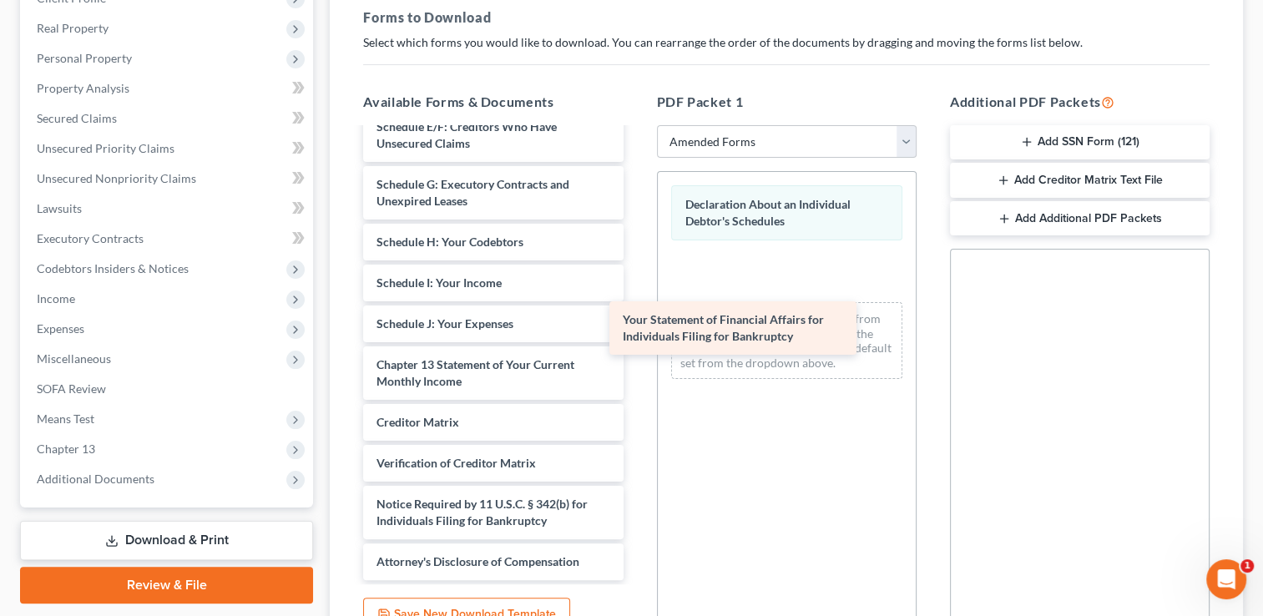
scroll to position [275, 0]
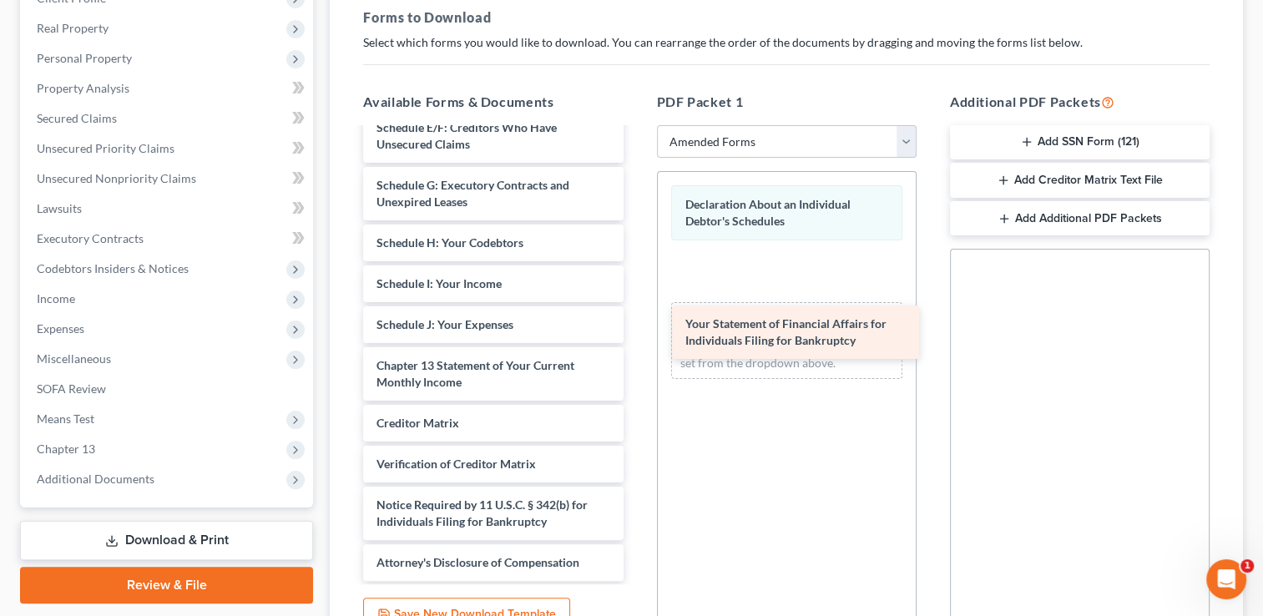
drag, startPoint x: 474, startPoint y: 337, endPoint x: 783, endPoint y: 336, distance: 309.0
click at [636, 336] on div "Your Statement of Financial Affairs for Individuals Filing for Bankruptcy Volun…" at bounding box center [493, 218] width 286 height 727
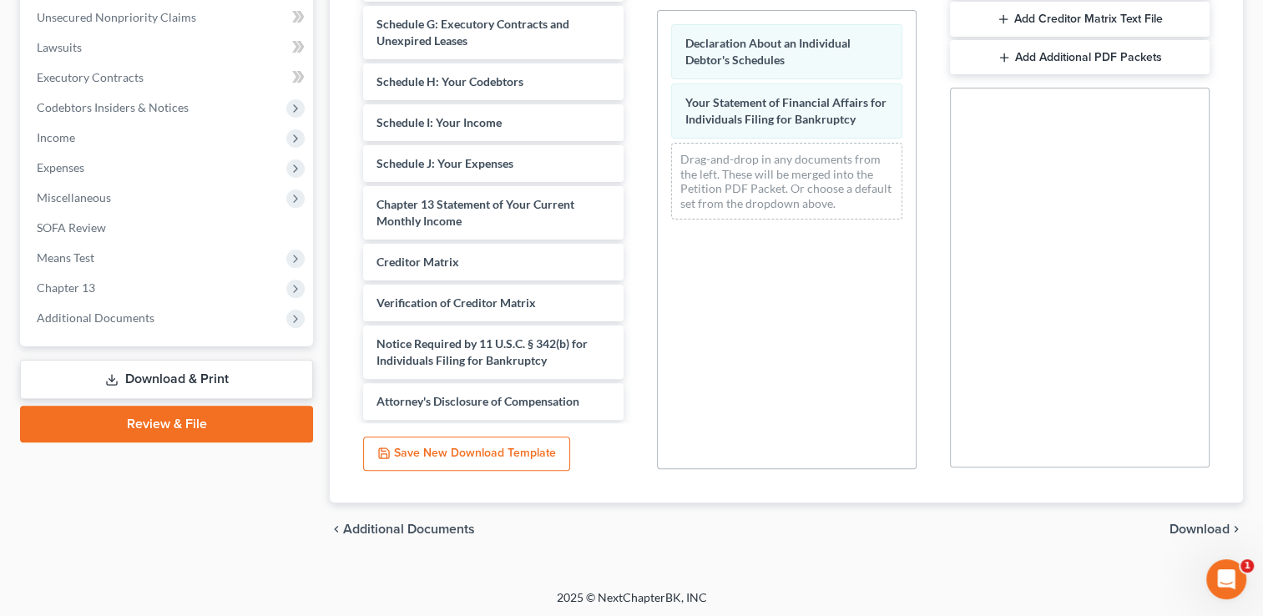
scroll to position [413, 0]
click at [1213, 529] on span "Download" at bounding box center [1200, 527] width 60 height 13
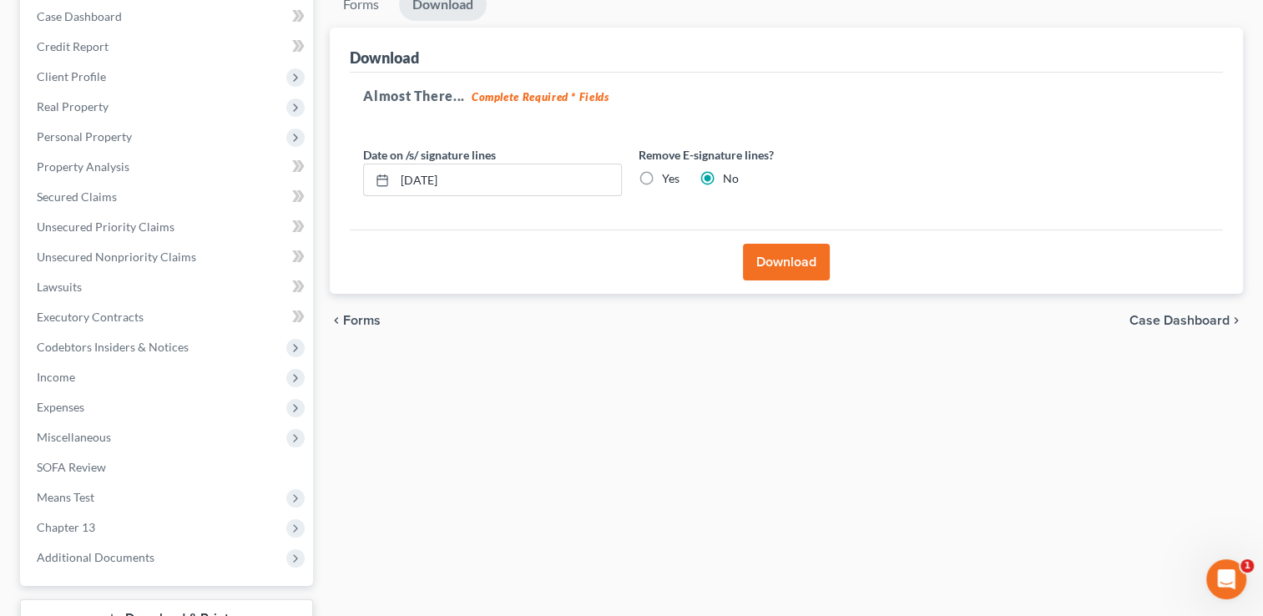
scroll to position [133, 0]
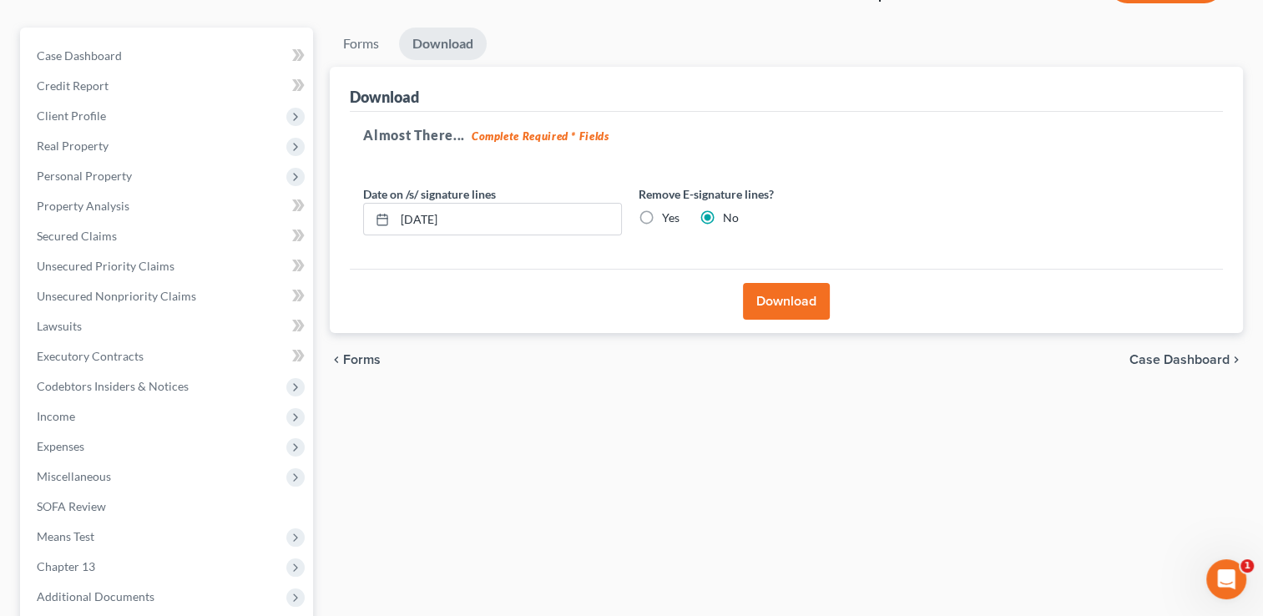
click at [789, 302] on button "Download" at bounding box center [786, 301] width 87 height 37
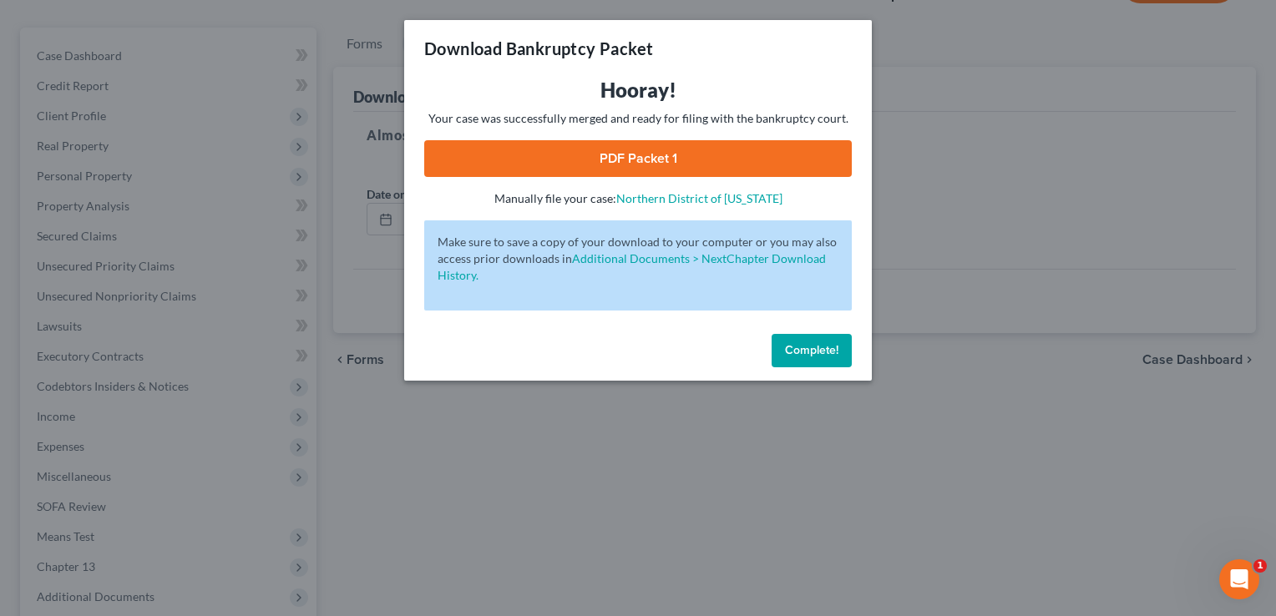
click at [641, 159] on link "PDF Packet 1" at bounding box center [638, 158] width 428 height 37
click at [819, 353] on span "Complete!" at bounding box center [811, 350] width 53 height 14
